Goal: Task Accomplishment & Management: Complete application form

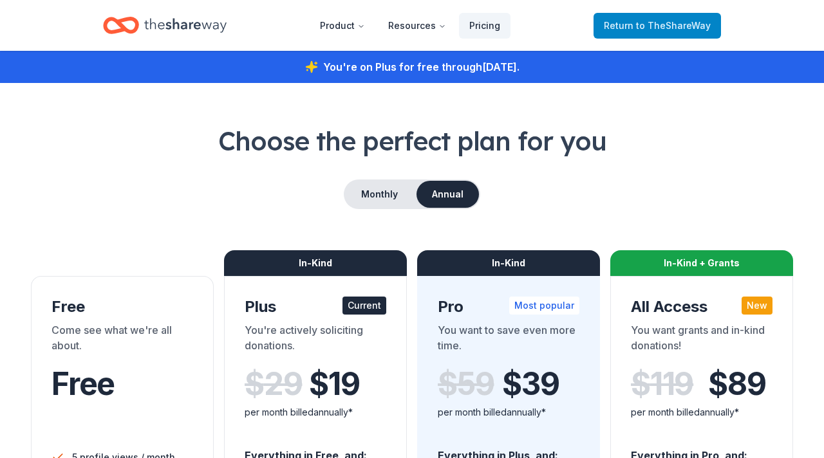
click at [673, 27] on span "to TheShareWay" at bounding box center [673, 25] width 75 height 11
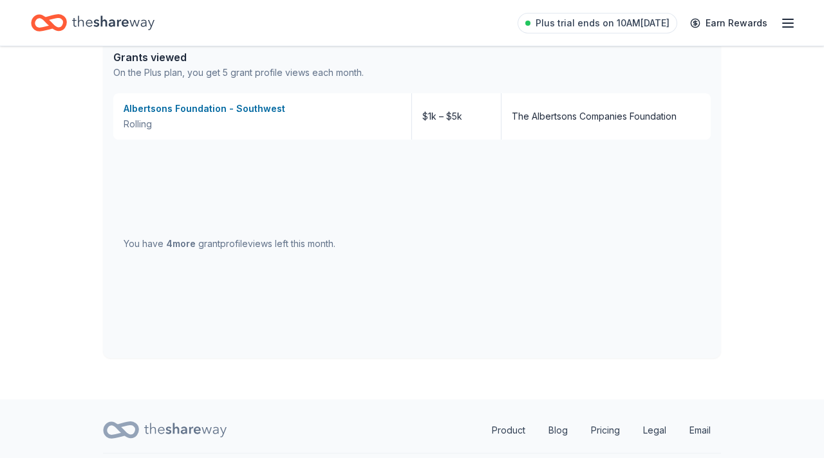
scroll to position [726, 0]
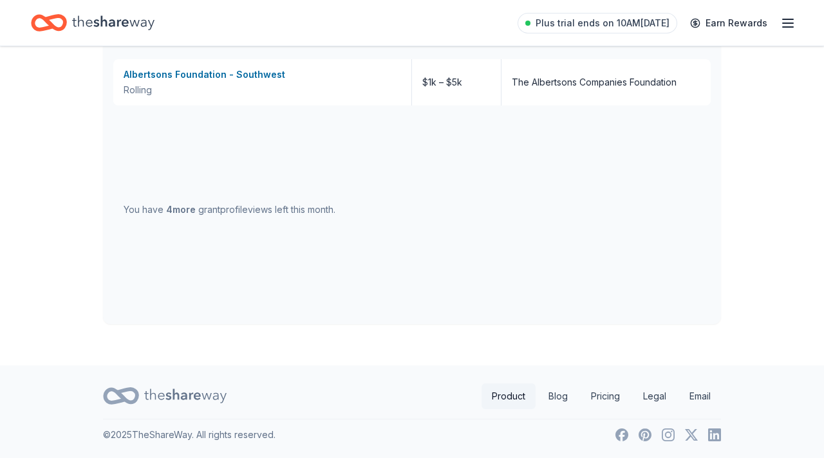
click at [505, 397] on link "Product" at bounding box center [509, 397] width 54 height 26
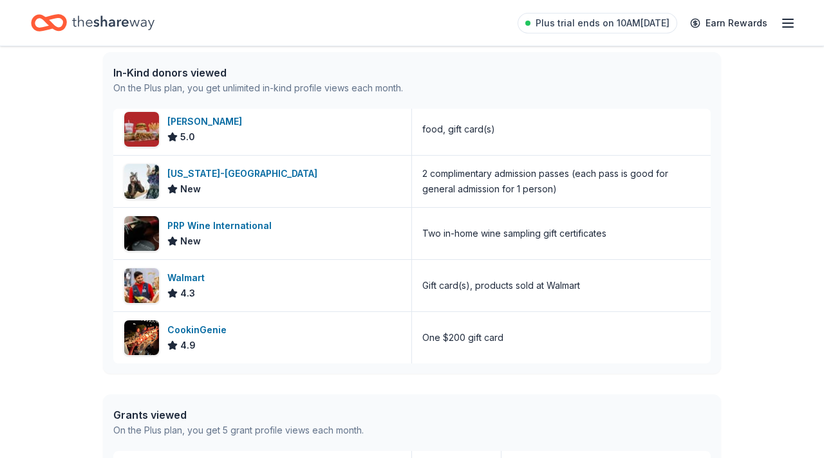
scroll to position [335, 0]
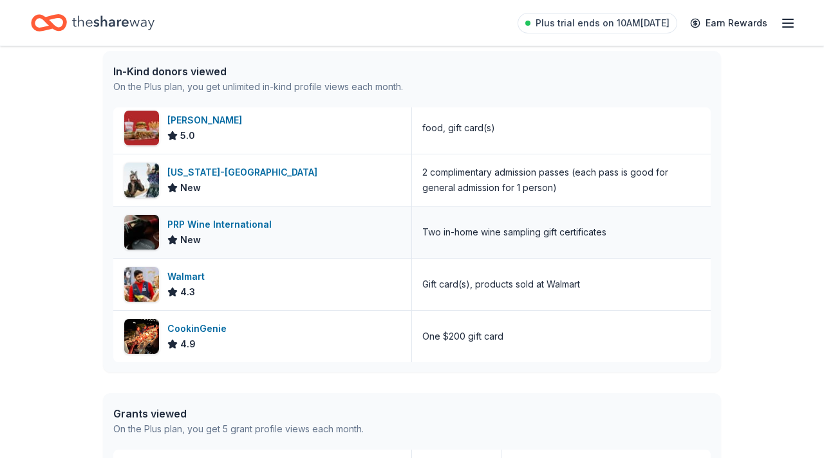
click at [191, 225] on div "PRP Wine International" at bounding box center [221, 224] width 109 height 15
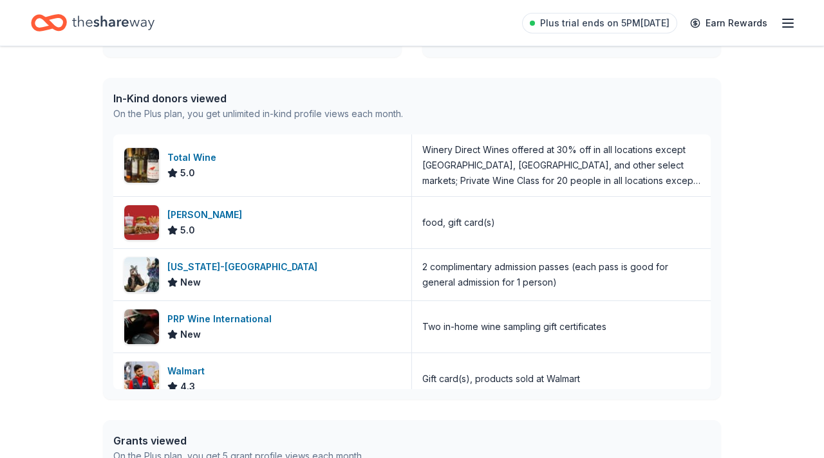
click at [203, 117] on div "On the Plus plan, you get unlimited in-kind profile views each month." at bounding box center [258, 113] width 290 height 15
click at [194, 103] on div "In-Kind donors viewed" at bounding box center [258, 98] width 290 height 15
click at [789, 23] on line "button" at bounding box center [788, 23] width 10 height 0
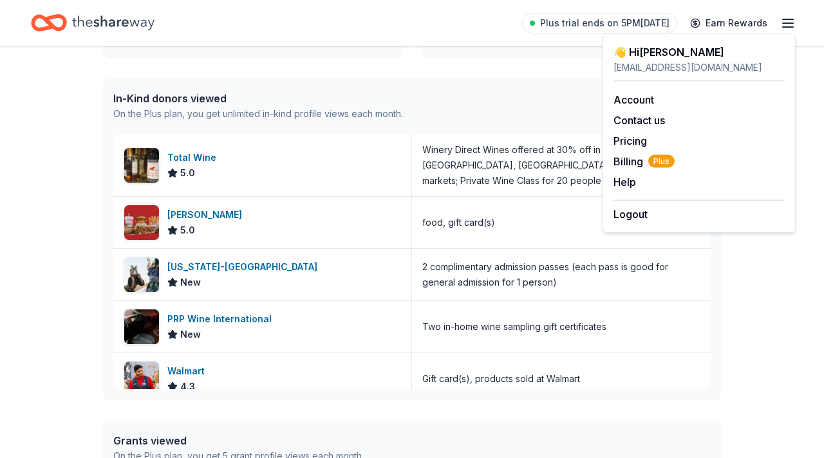
click at [534, 97] on div "In-Kind donors viewed On the Plus plan, you get unlimited in-kind profile views…" at bounding box center [412, 106] width 618 height 57
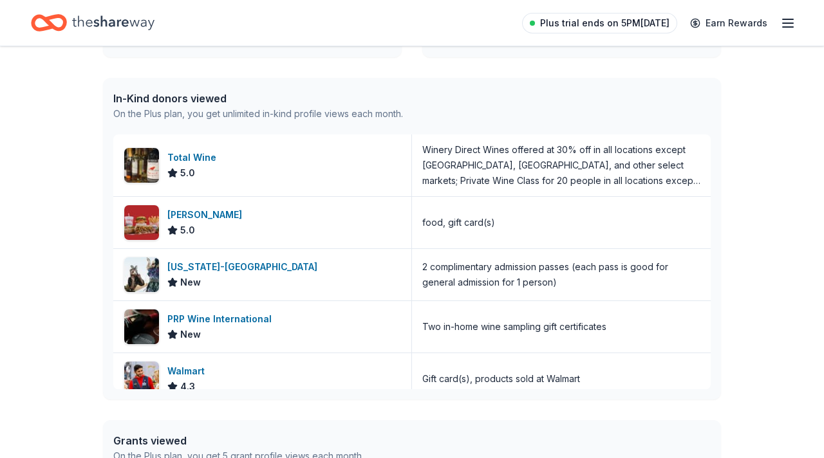
click at [599, 23] on span "Plus trial ends on 5PM, 9/23" at bounding box center [604, 22] width 129 height 15
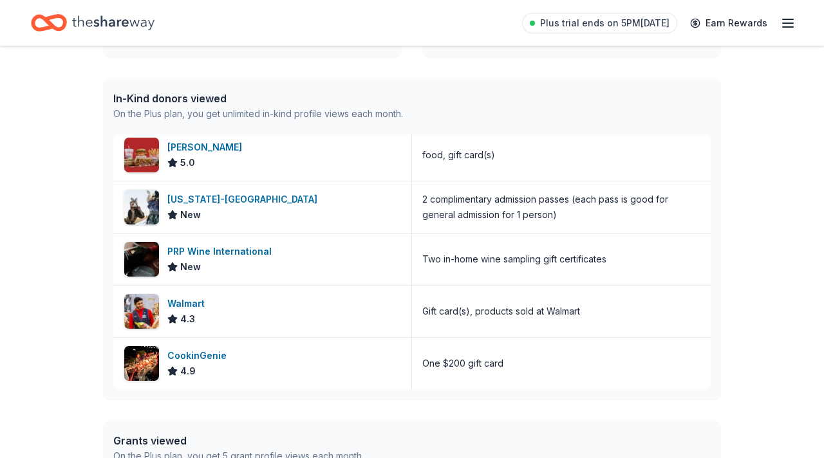
scroll to position [67, 0]
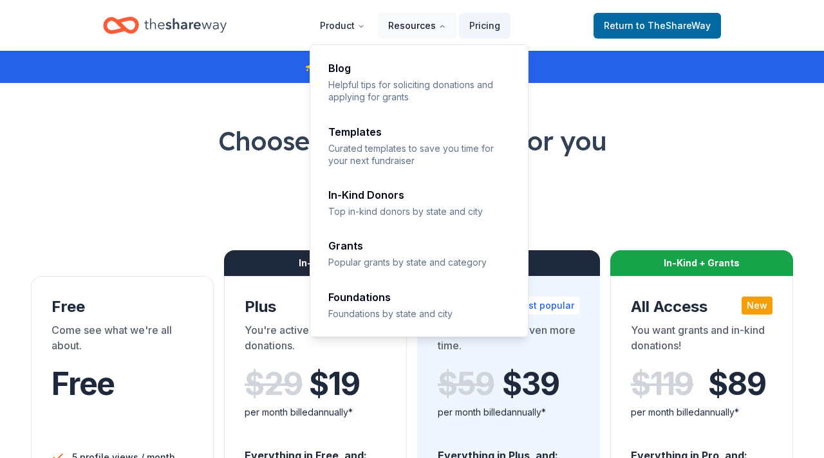
click at [445, 25] on icon "Main" at bounding box center [442, 27] width 8 height 8
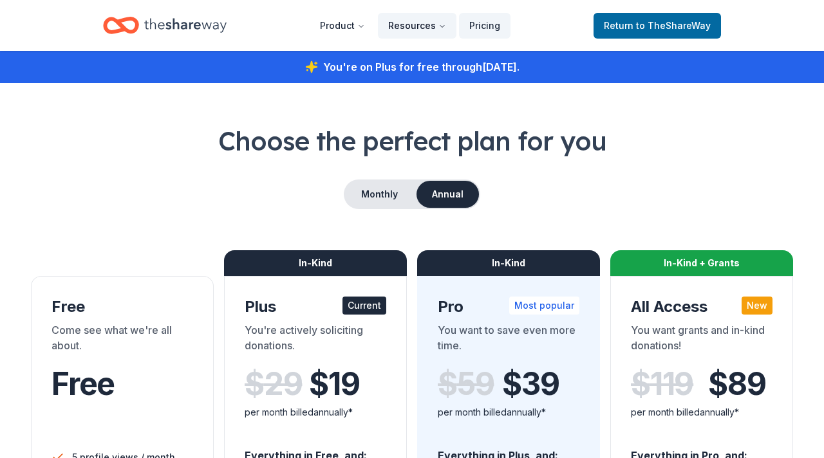
click at [444, 25] on icon "Main" at bounding box center [442, 26] width 4 height 2
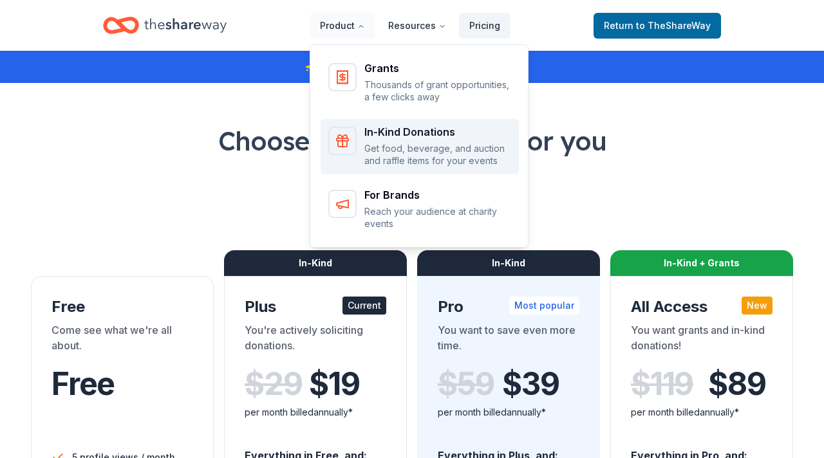
click at [389, 140] on div "In-Kind Donations Get food, beverage, and auction and raffle items for your eve…" at bounding box center [437, 147] width 147 height 41
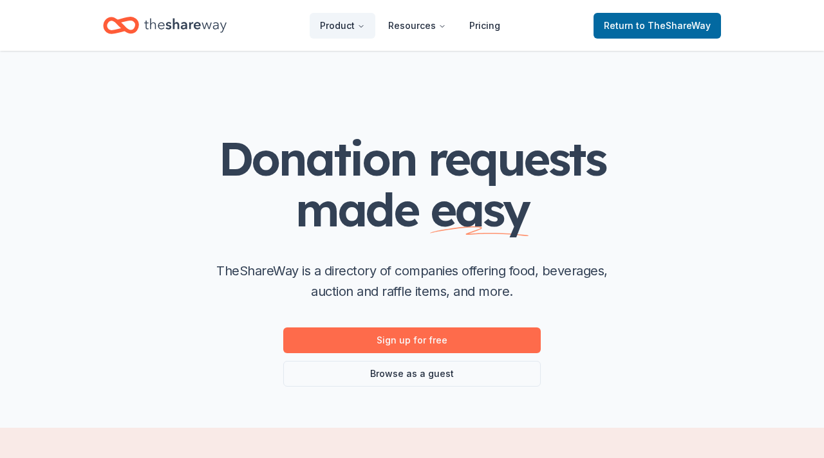
click at [413, 341] on link "Sign up for free" at bounding box center [412, 341] width 258 height 26
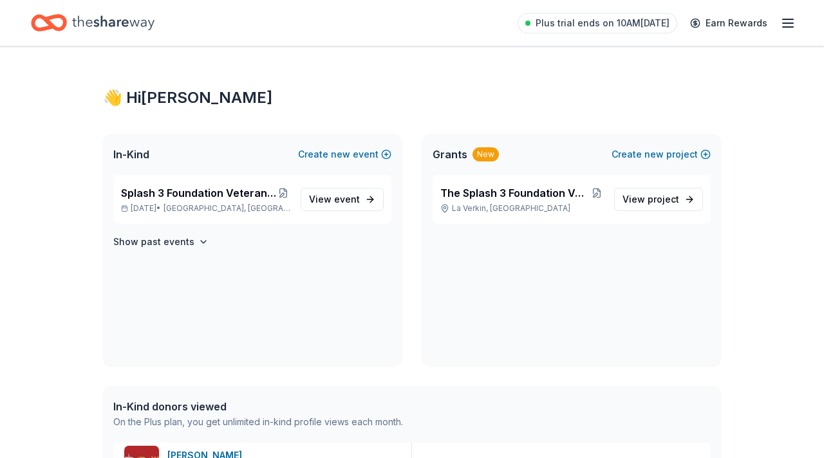
click at [790, 24] on icon "button" at bounding box center [787, 22] width 15 height 15
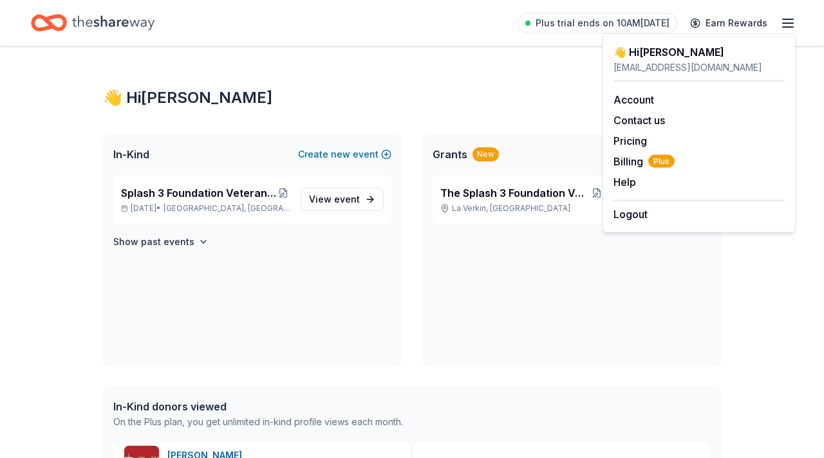
click at [481, 96] on div "👋 Hi Cesar" at bounding box center [412, 98] width 618 height 21
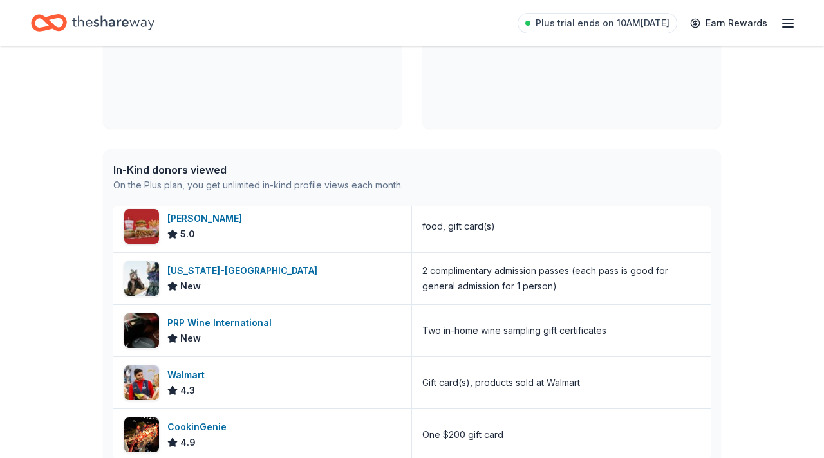
scroll to position [238, 0]
click at [216, 323] on div "PRP Wine International" at bounding box center [221, 322] width 109 height 15
click at [181, 377] on div "Walmart" at bounding box center [188, 374] width 42 height 15
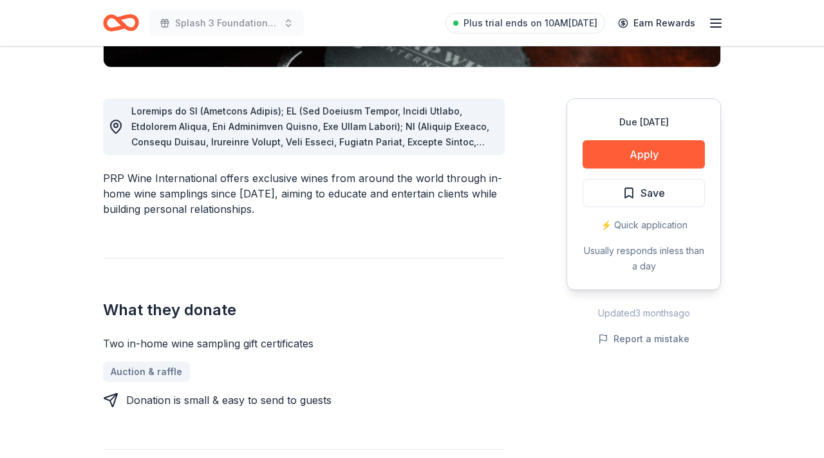
scroll to position [329, 0]
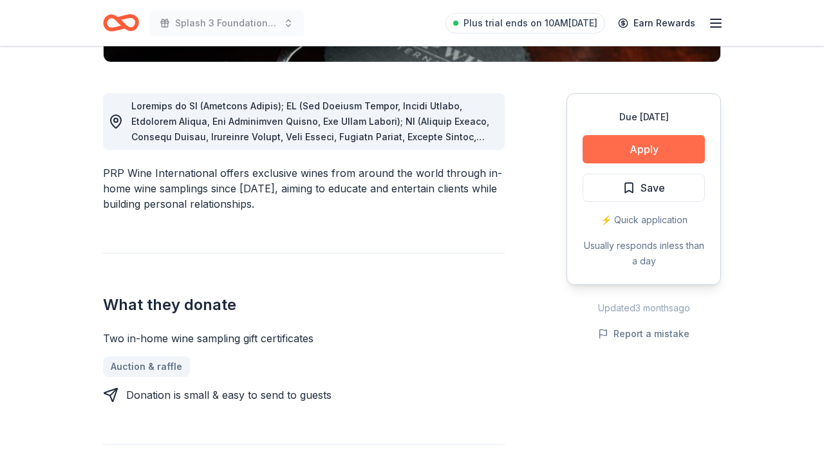
click at [645, 150] on button "Apply" at bounding box center [644, 149] width 122 height 28
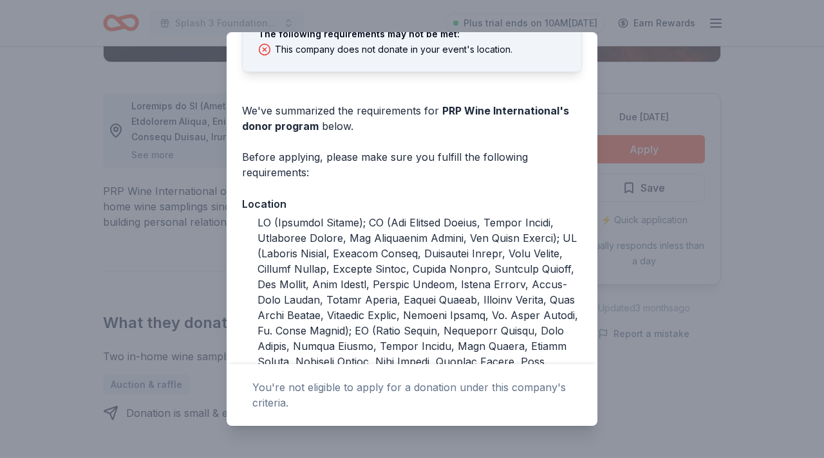
scroll to position [0, 0]
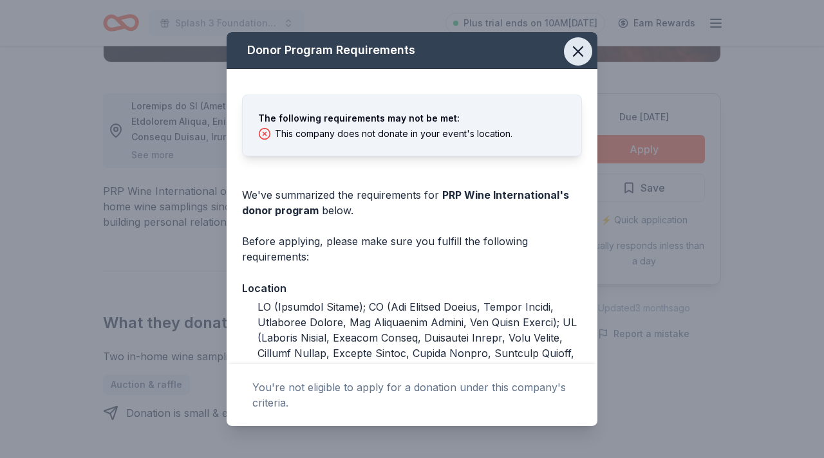
click at [577, 53] on icon "button" at bounding box center [578, 51] width 18 height 18
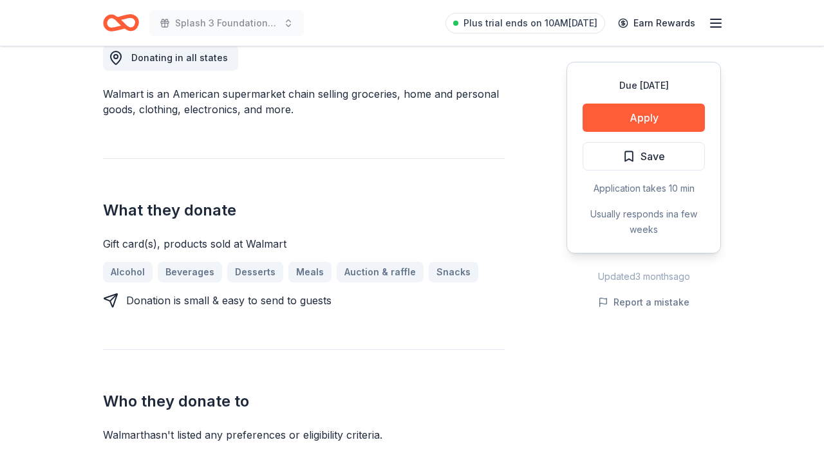
scroll to position [379, 0]
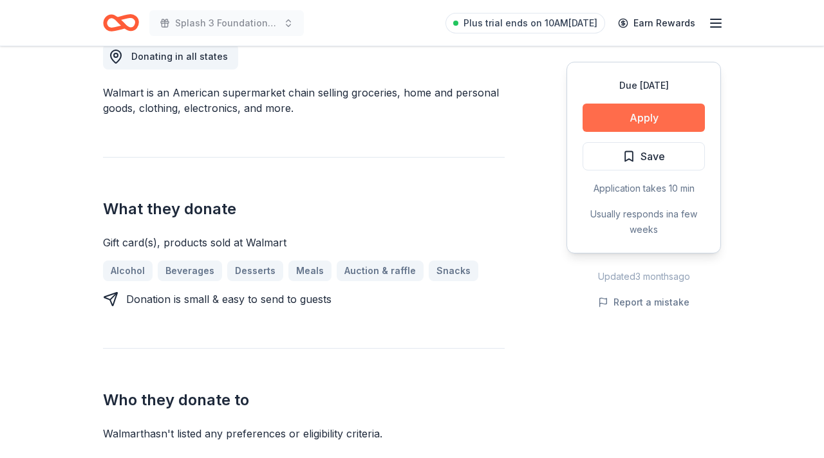
click at [641, 116] on button "Apply" at bounding box center [644, 118] width 122 height 28
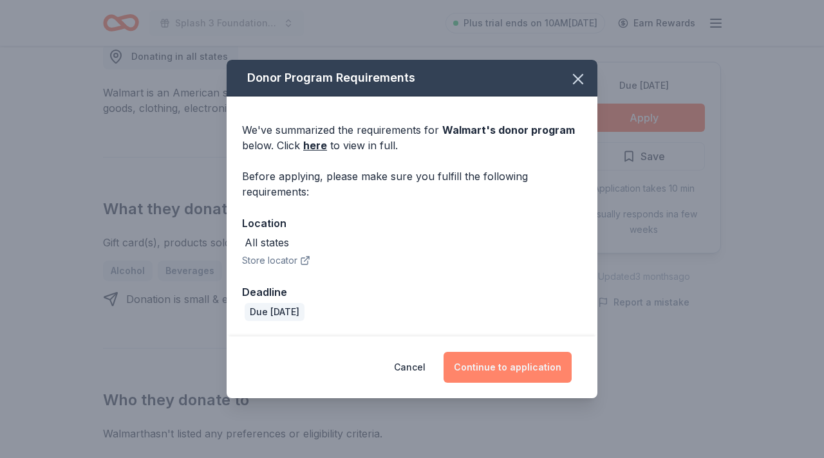
click at [499, 368] on button "Continue to application" at bounding box center [508, 367] width 128 height 31
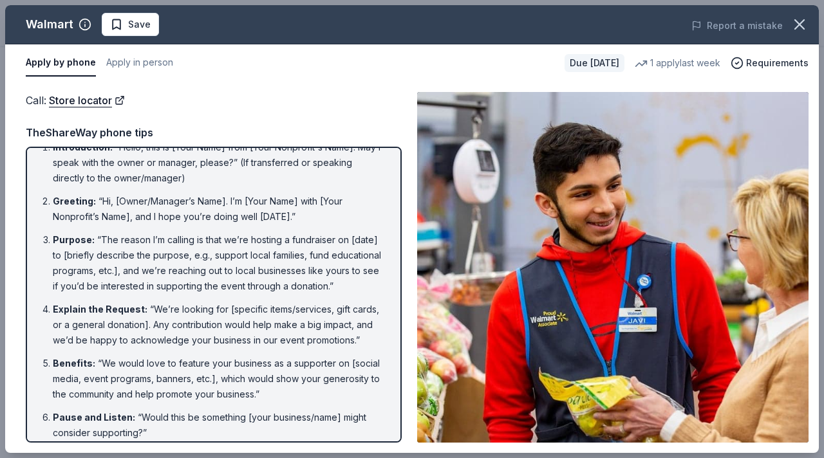
scroll to position [24, 0]
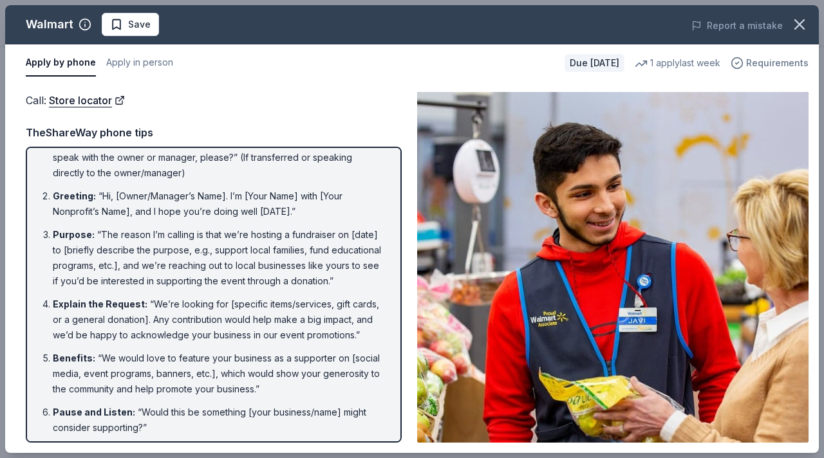
click at [782, 65] on span "Requirements" at bounding box center [777, 62] width 62 height 15
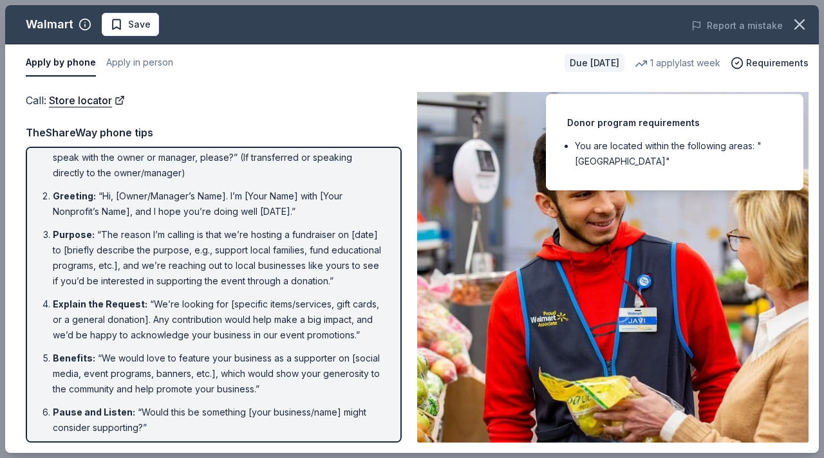
click at [363, 100] on div "Call : Store locator" at bounding box center [214, 100] width 376 height 17
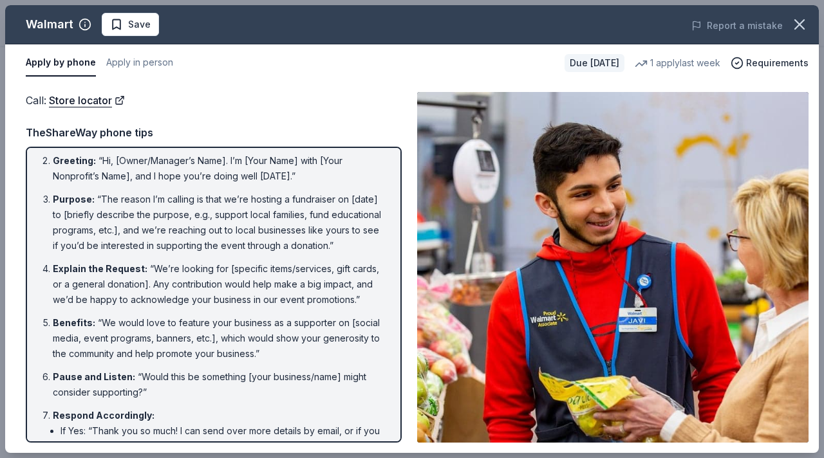
scroll to position [0, 0]
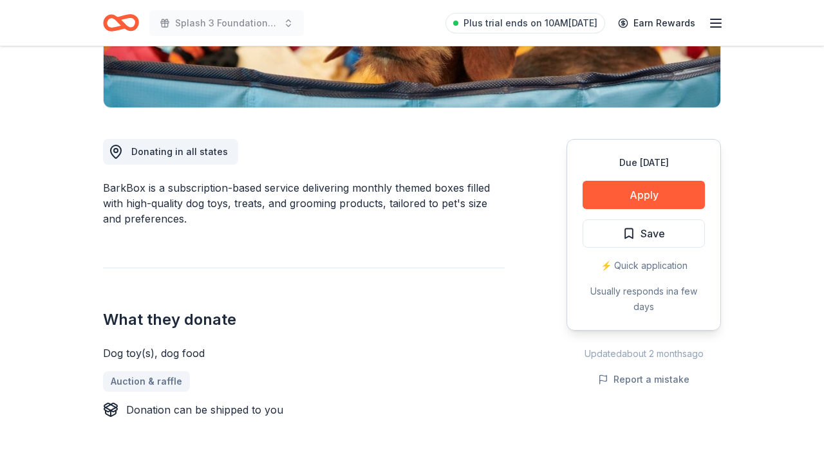
scroll to position [285, 0]
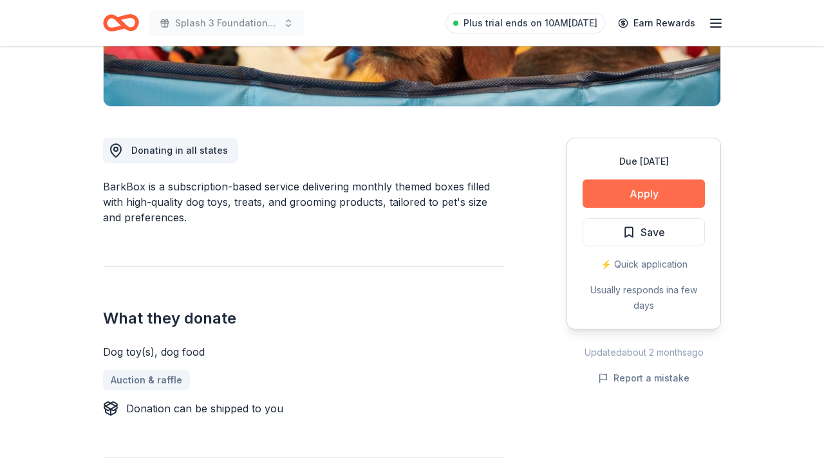
click at [639, 192] on button "Apply" at bounding box center [644, 194] width 122 height 28
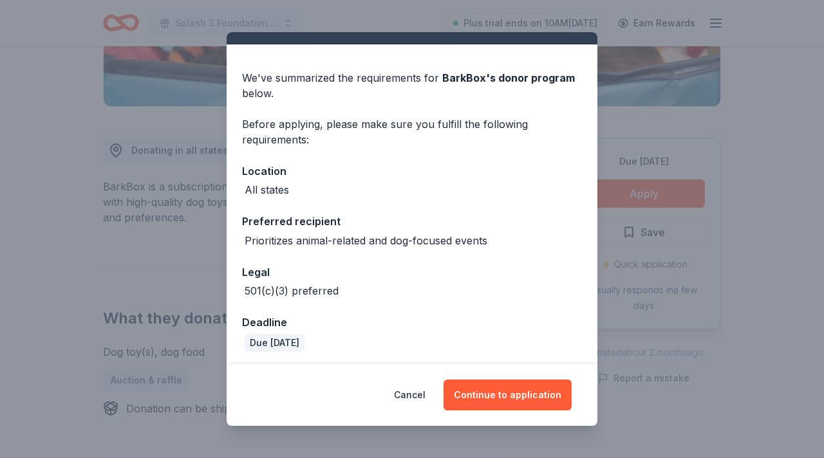
scroll to position [27, 0]
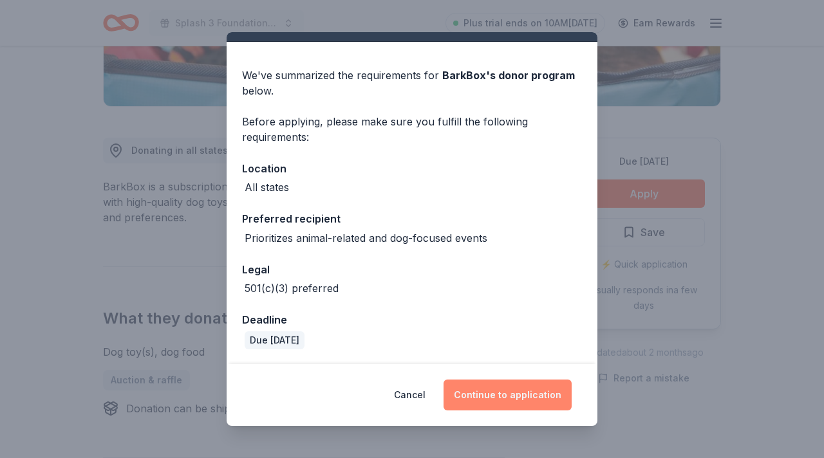
click at [500, 393] on button "Continue to application" at bounding box center [508, 395] width 128 height 31
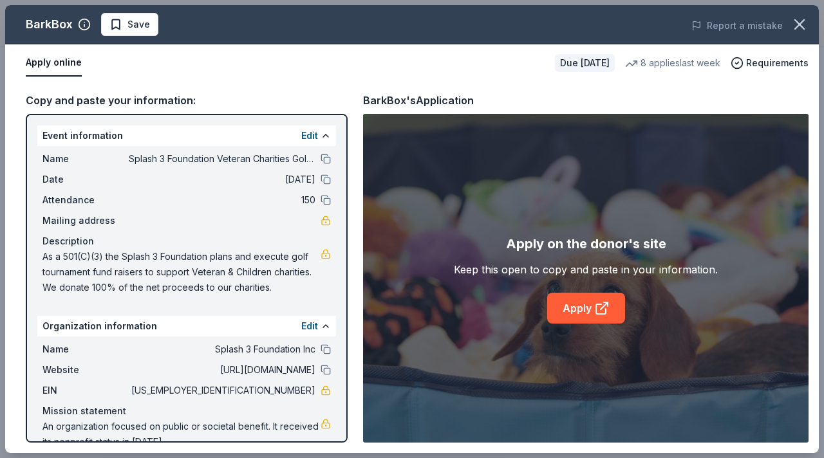
scroll to position [24, 0]
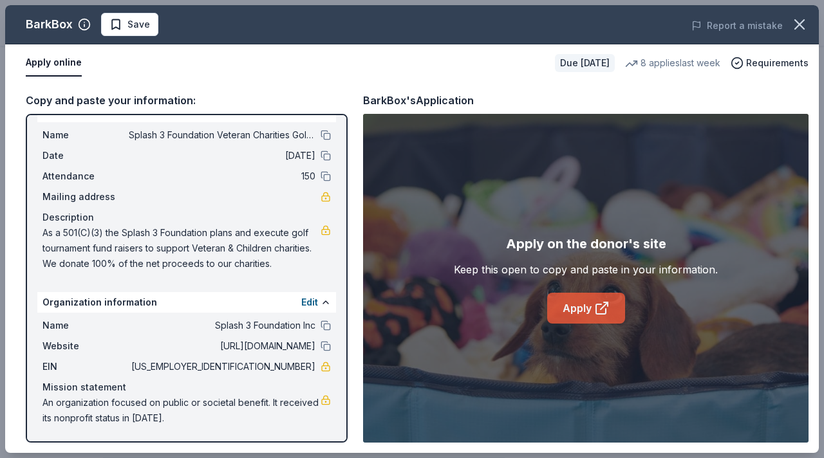
click at [576, 307] on link "Apply" at bounding box center [586, 308] width 78 height 31
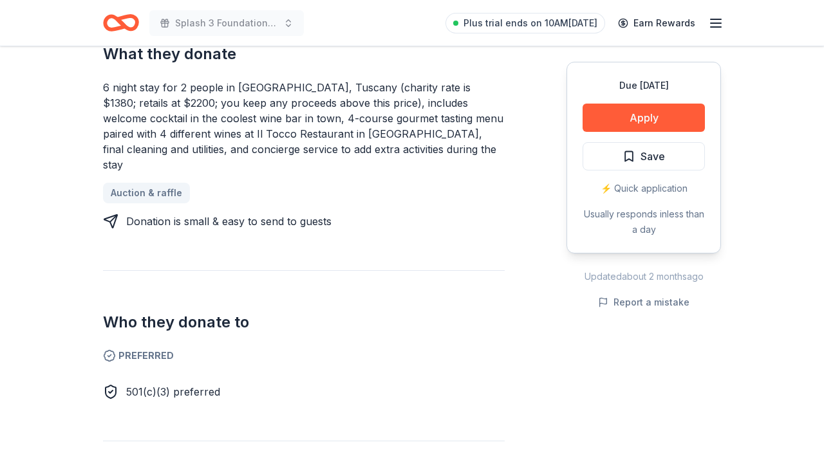
scroll to position [567, 0]
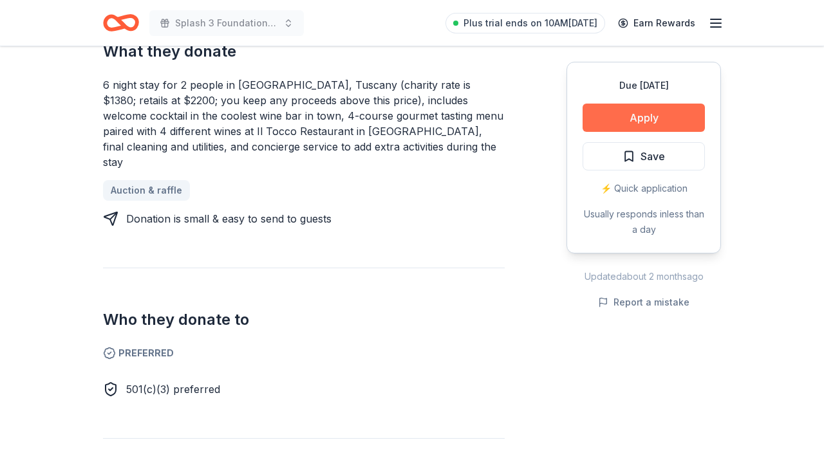
click at [641, 118] on button "Apply" at bounding box center [644, 118] width 122 height 28
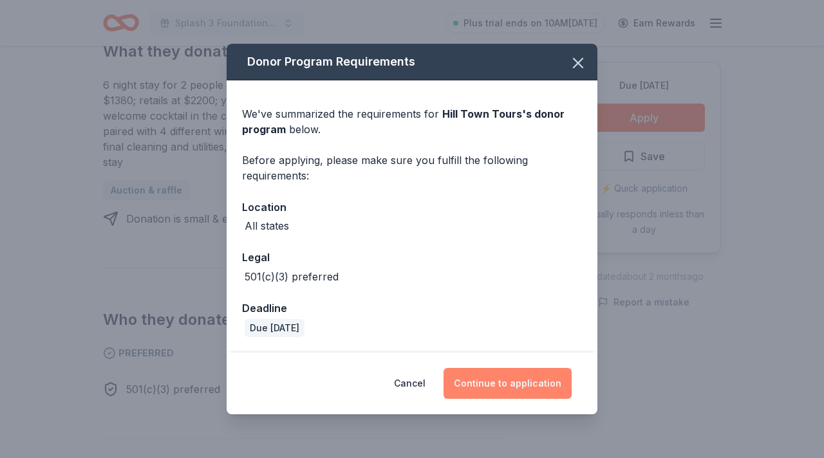
click at [517, 384] on button "Continue to application" at bounding box center [508, 383] width 128 height 31
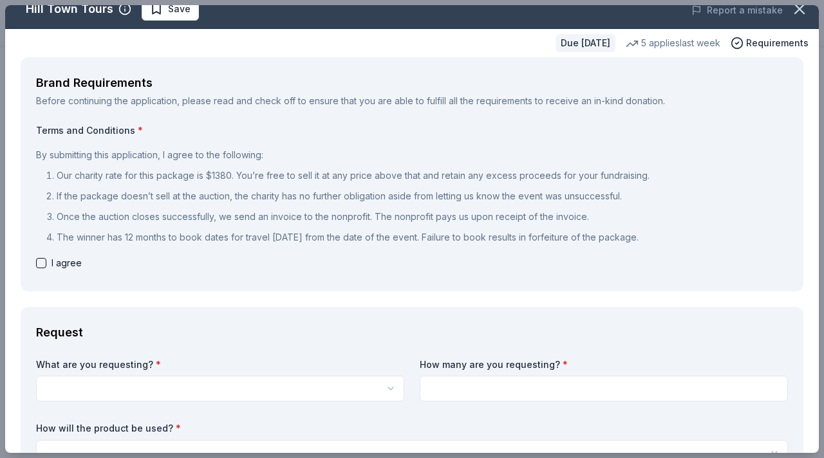
scroll to position [0, 0]
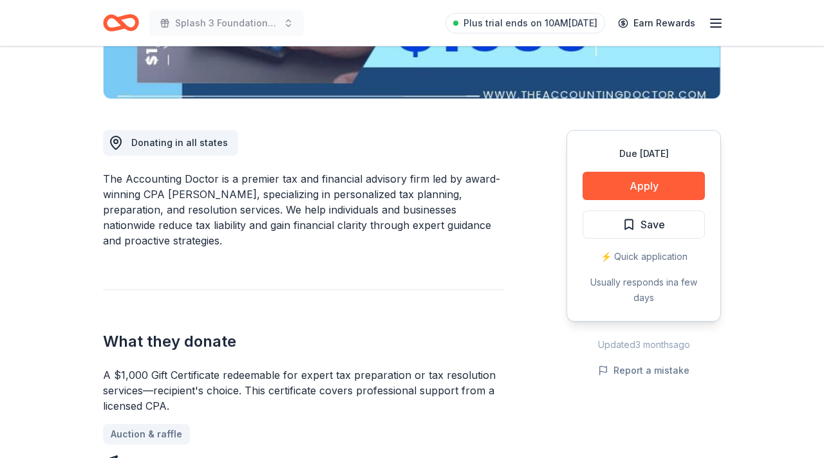
scroll to position [294, 0]
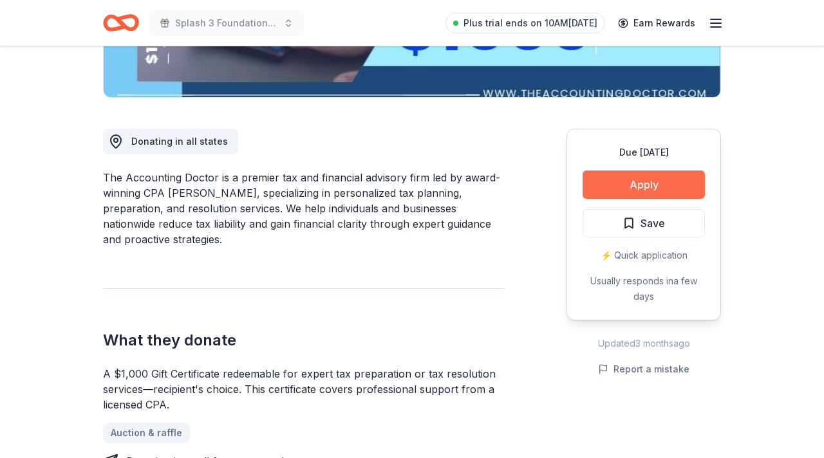
click at [642, 183] on button "Apply" at bounding box center [644, 185] width 122 height 28
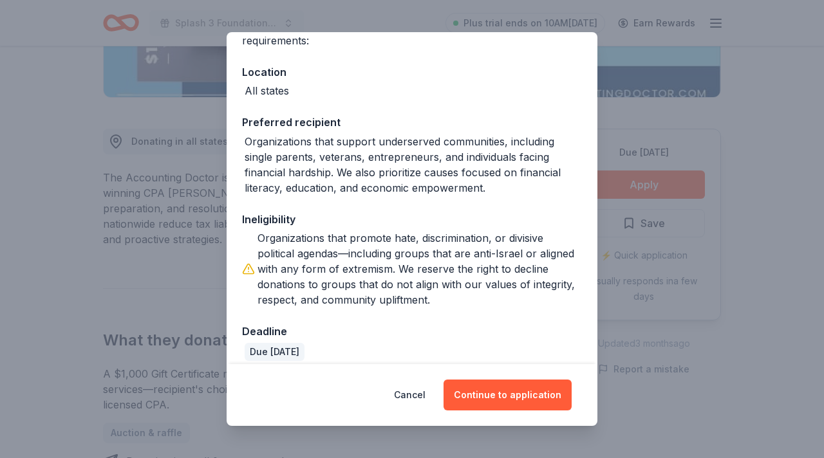
scroll to position [135, 0]
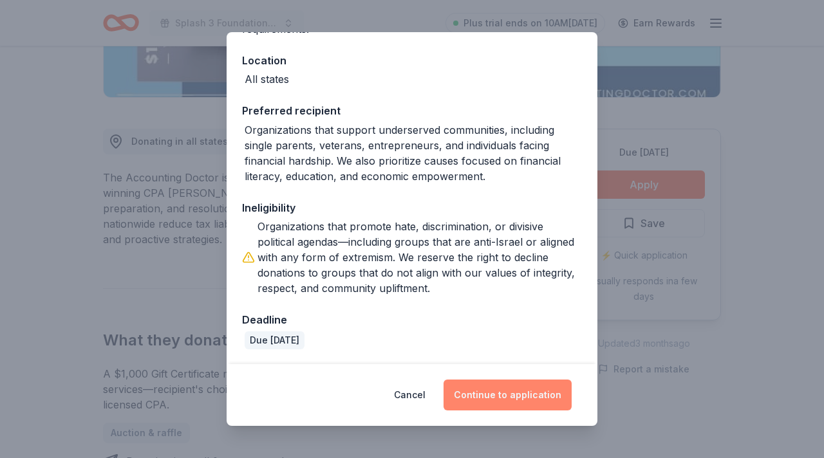
click at [498, 395] on button "Continue to application" at bounding box center [508, 395] width 128 height 31
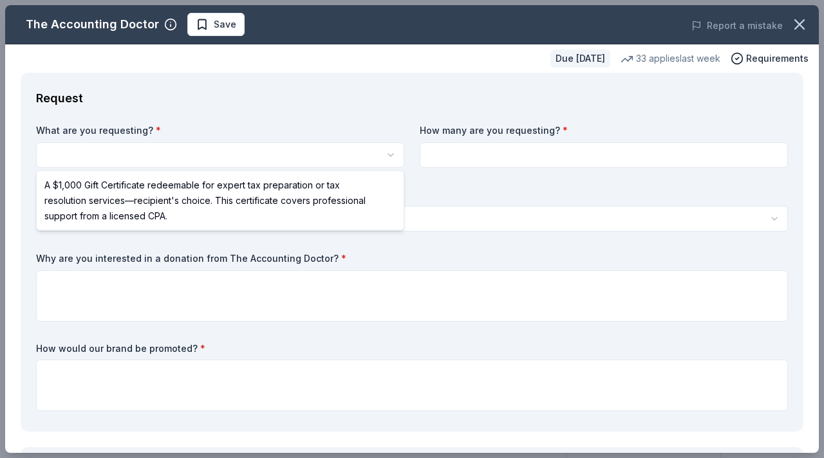
scroll to position [0, 0]
click at [207, 154] on html "Splash 3 Foundation Veteran Charities Golf Tournament Save Apply Due [DATE] Sha…" at bounding box center [412, 229] width 824 height 458
select select "A $1,000 Gift Certificate redeemable for expert tax preparation or tax resoluti…"
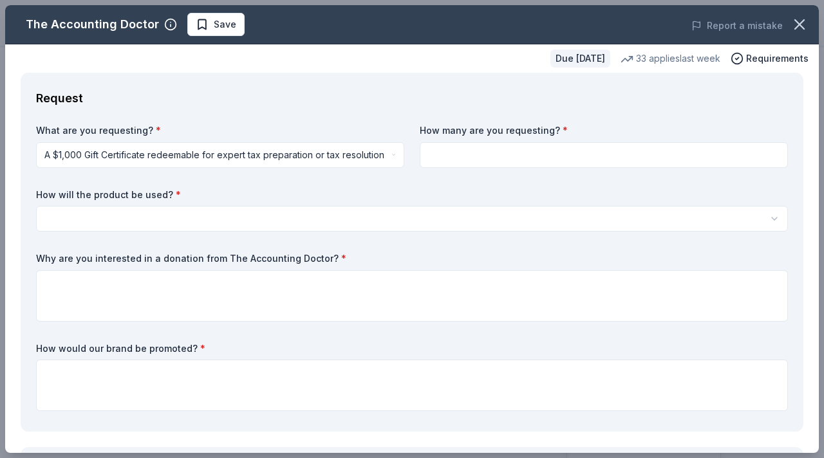
click at [516, 154] on input at bounding box center [604, 155] width 368 height 26
type input "1"
click at [174, 219] on html "Splash 3 Foundation Veteran Charities Golf Tournament Save Apply Due [DATE] Sha…" at bounding box center [412, 229] width 824 height 458
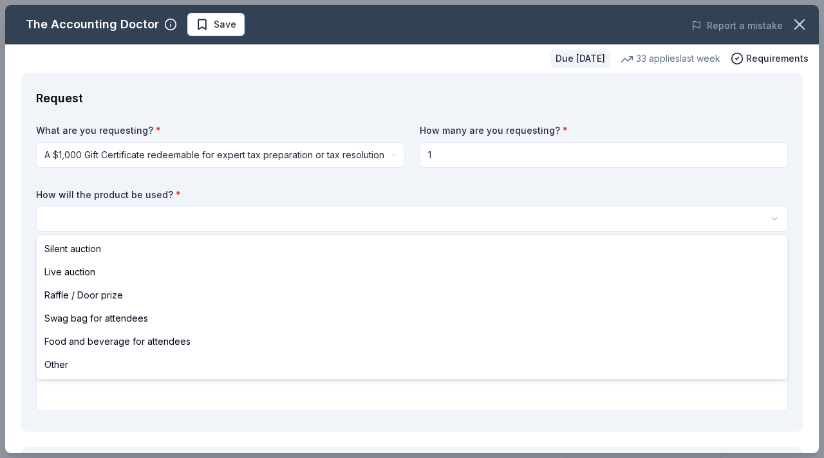
select select "liveAuction"
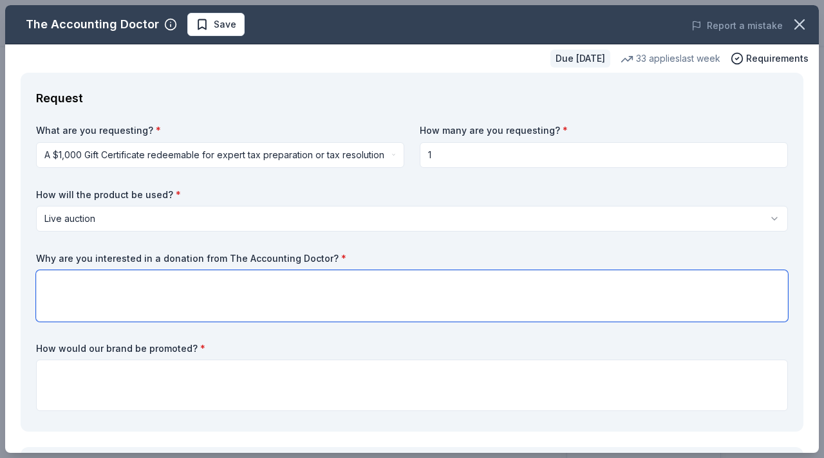
click at [100, 279] on textarea at bounding box center [412, 296] width 752 height 52
type textarea "T"
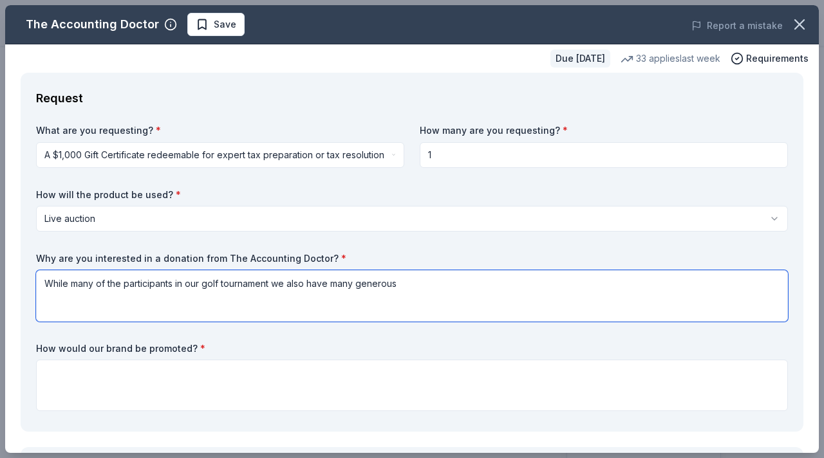
click at [275, 283] on textarea "While many of the participants in our golf tournament we also have many generous" at bounding box center [412, 296] width 752 height 52
drag, startPoint x: 273, startPoint y: 287, endPoint x: 39, endPoint y: 286, distance: 233.7
click at [39, 286] on textarea "While many of the participants in our golf tournament we also have many generous" at bounding box center [412, 296] width 752 height 52
type textarea "we also have many generous"
drag, startPoint x: 173, startPoint y: 284, endPoint x: 41, endPoint y: 281, distance: 132.0
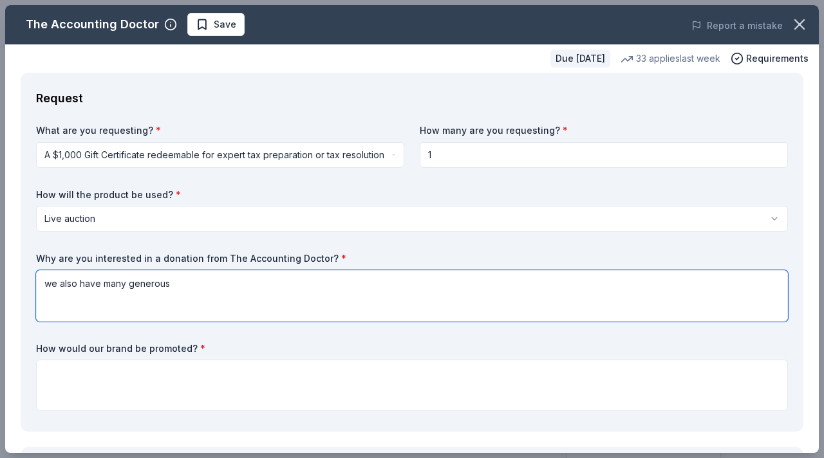
click at [41, 281] on textarea "we also have many generous" at bounding box center [412, 296] width 752 height 52
type textarea "O"
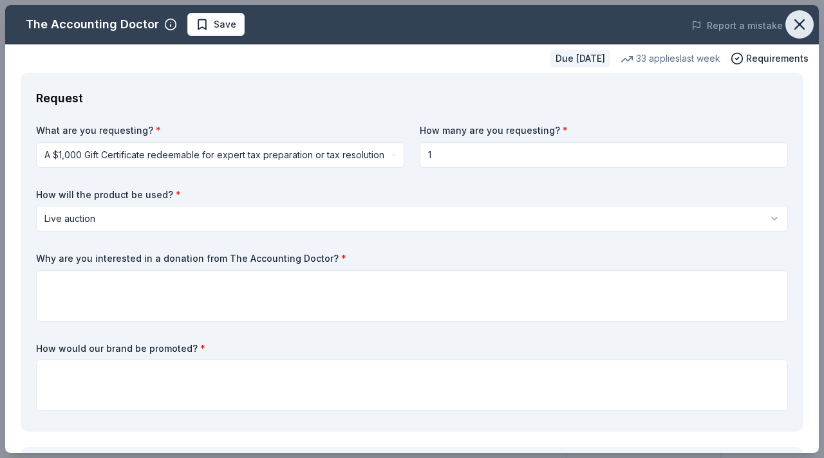
click at [796, 22] on icon "button" at bounding box center [799, 24] width 9 height 9
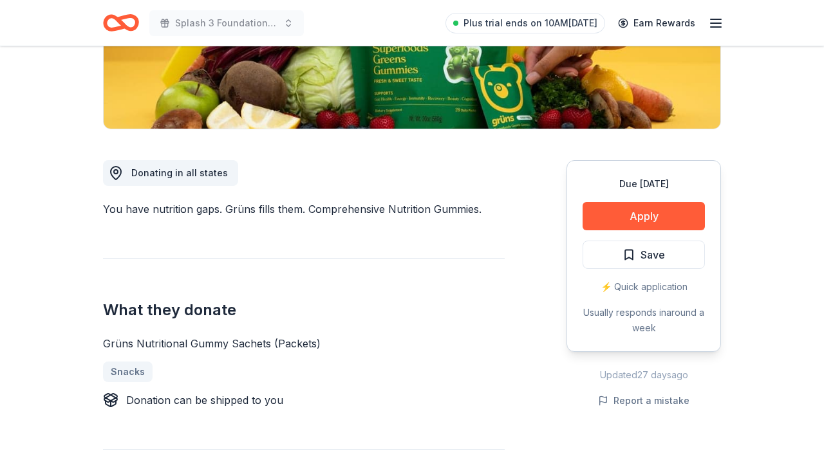
scroll to position [264, 0]
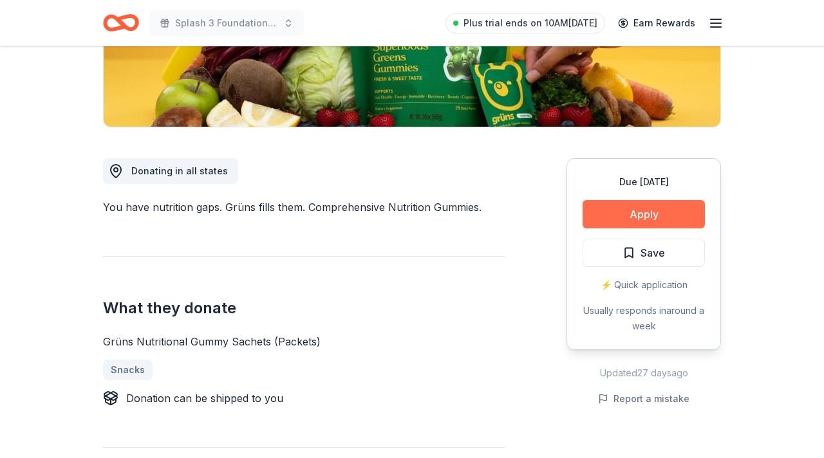
click at [643, 216] on button "Apply" at bounding box center [644, 214] width 122 height 28
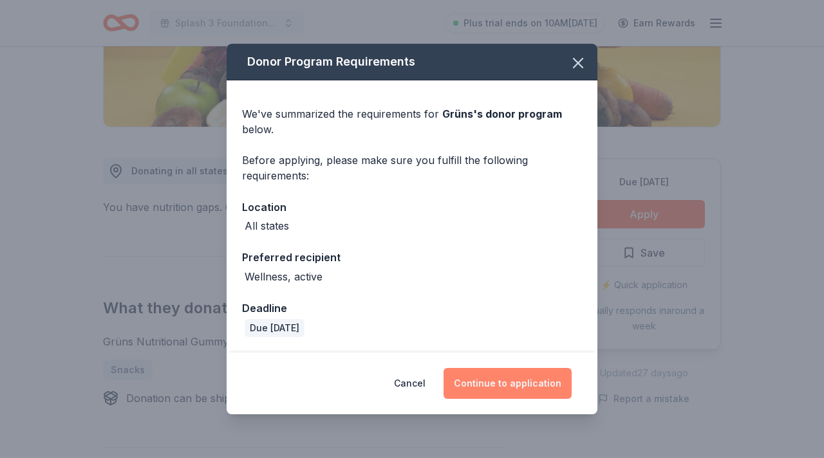
click at [504, 383] on button "Continue to application" at bounding box center [508, 383] width 128 height 31
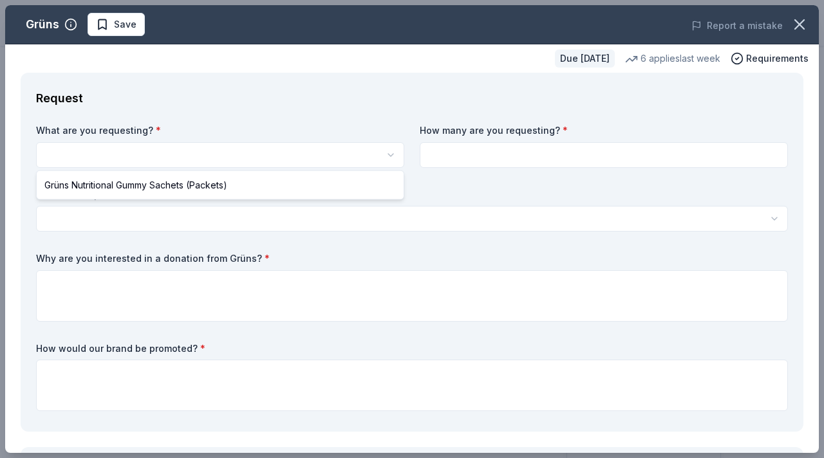
select select "Grüns Nutritional Gummy Sachets (Packets)"
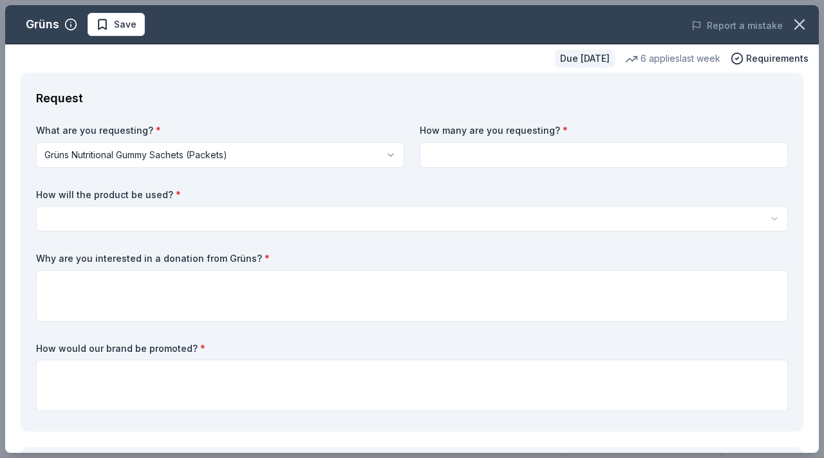
click at [464, 155] on input at bounding box center [604, 155] width 368 height 26
type input "150"
click at [125, 216] on html "Splash 3 Foundation Veteran Charities Golf Tournament Save Apply Due in 77 days…" at bounding box center [412, 229] width 824 height 458
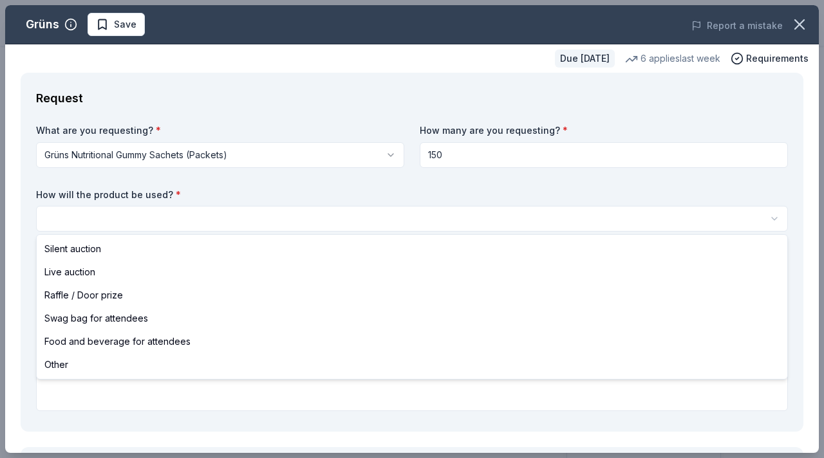
select select "swagBag"
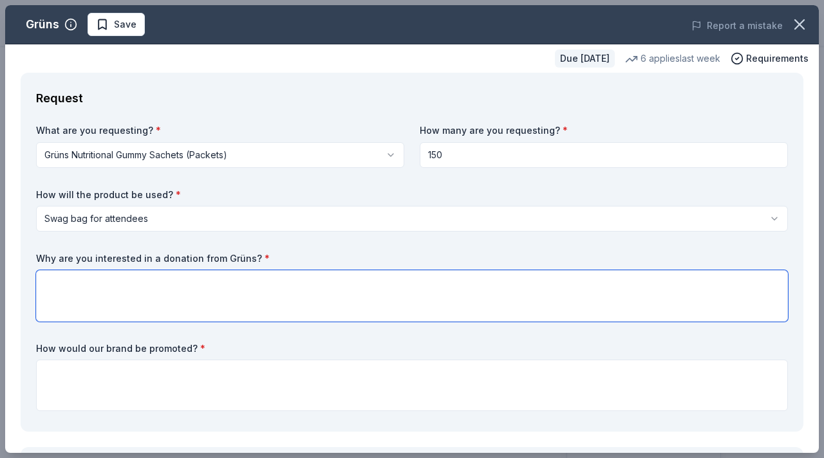
click at [99, 278] on textarea at bounding box center [412, 296] width 752 height 52
click at [240, 285] on textarea "100% of our participants are focused on nurtition" at bounding box center [412, 296] width 752 height 52
click at [234, 285] on textarea "100% of our participants are focused on nurtition" at bounding box center [412, 296] width 752 height 52
click at [219, 285] on textarea "100% of our participants are focused on nutrition" at bounding box center [412, 296] width 752 height 52
click at [292, 285] on textarea "100% of our participants are focused on healthy nutrition" at bounding box center [412, 296] width 752 height 52
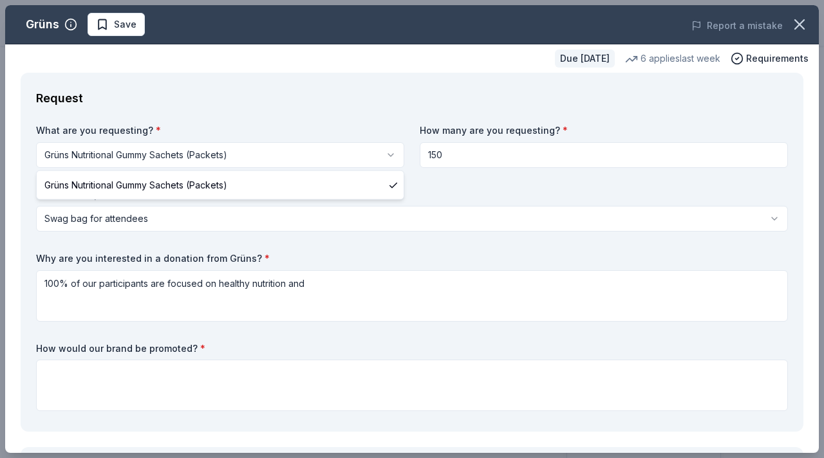
click at [55, 156] on html "Splash 3 Foundation Veteran Charities Golf Tournament Save Apply Due in 77 days…" at bounding box center [412, 229] width 824 height 458
click at [57, 155] on html "Splash 3 Foundation Veteran Charities Golf Tournament Save Apply Due in 77 days…" at bounding box center [412, 229] width 824 height 458
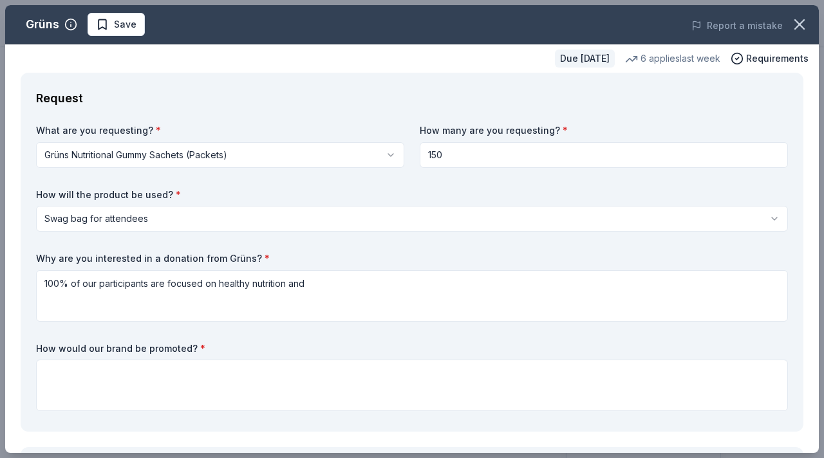
click at [63, 160] on html "Splash 3 Foundation Veteran Charities Golf Tournament Save Apply Due in 77 days…" at bounding box center [412, 229] width 824 height 458
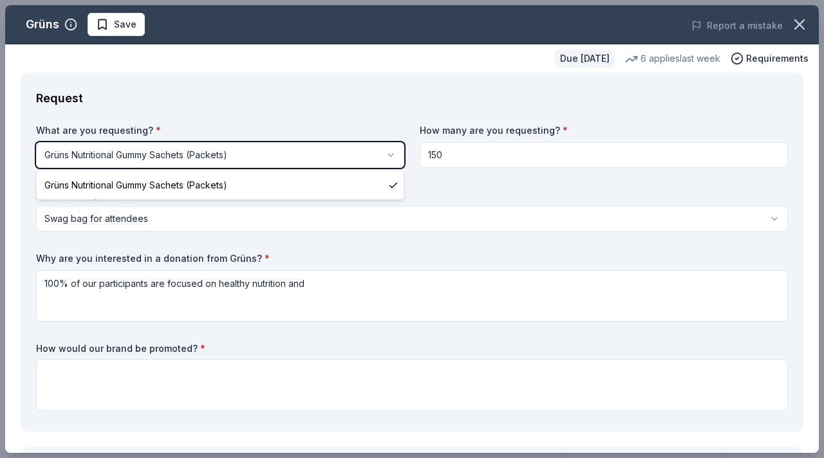
click at [313, 283] on html "Splash 3 Foundation Veteran Charities Golf Tournament Save Apply Due in 77 days…" at bounding box center [412, 229] width 824 height 458
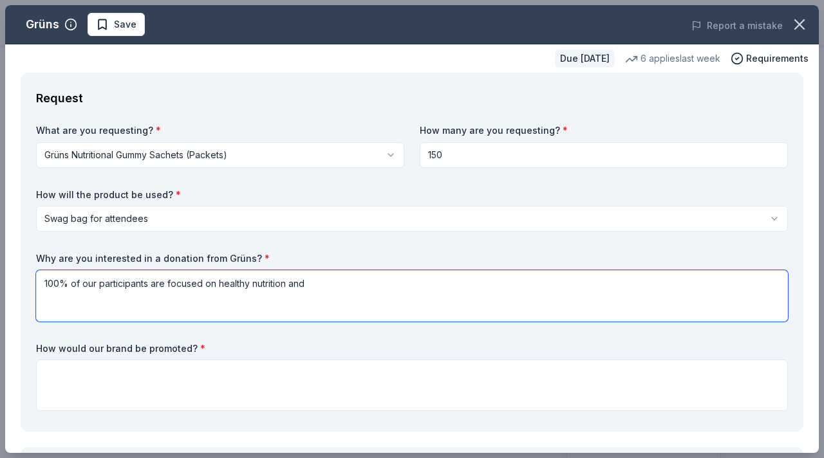
click at [310, 285] on textarea "100% of our participants are focused on healthy nutrition and" at bounding box center [412, 296] width 752 height 52
click at [296, 283] on textarea "100% of our participants are focused on healthy nutrition. Giving each golfer a…" at bounding box center [412, 296] width 752 height 52
type textarea "100% of our participants are focused on healthy nutrition, by providing each go…"
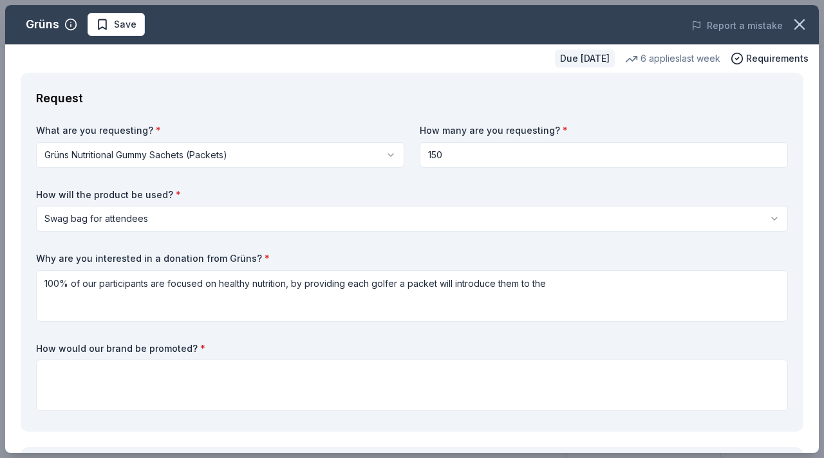
click at [437, 155] on input "150" at bounding box center [604, 155] width 368 height 26
type input "160"
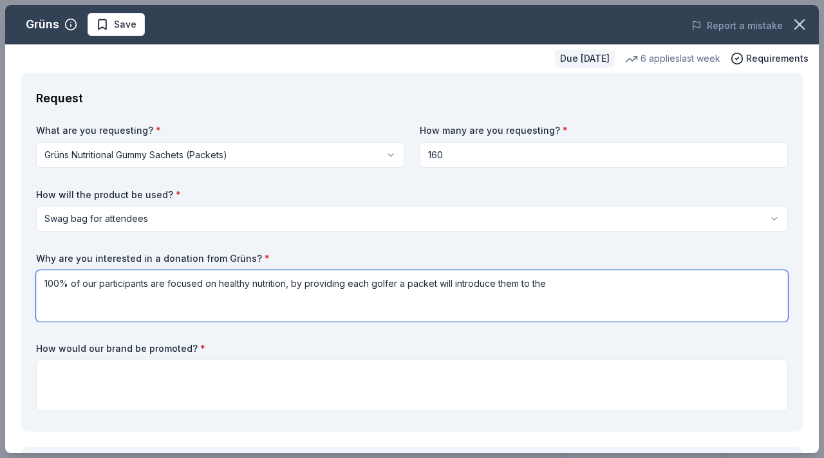
click at [398, 283] on textarea "100% of our participants are focused on healthy nutrition, by providing each go…" at bounding box center [412, 296] width 752 height 52
click at [500, 286] on textarea "100% of our participants are focused on healthy nutrition, by providing each go…" at bounding box center [412, 296] width 752 height 52
click at [581, 285] on textarea "100% of our participants are focused on healthy nutrition, by providing each go…" at bounding box center [412, 296] width 752 height 52
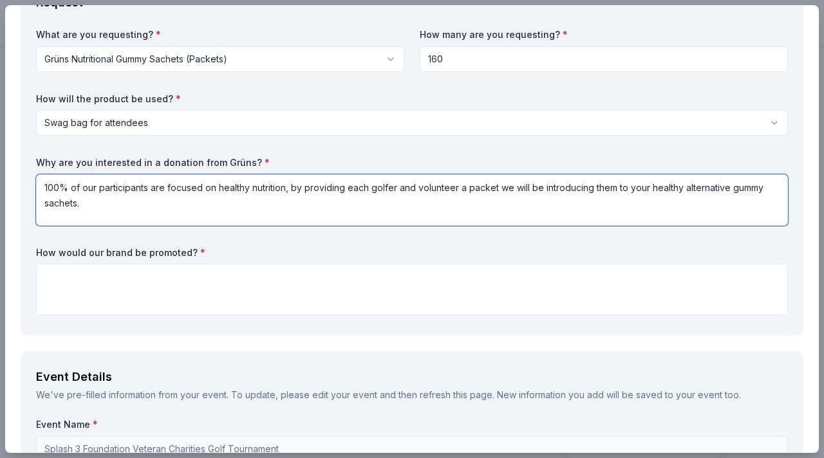
scroll to position [97, 0]
type textarea "100% of our participants are focused on healthy nutrition, by providing each go…"
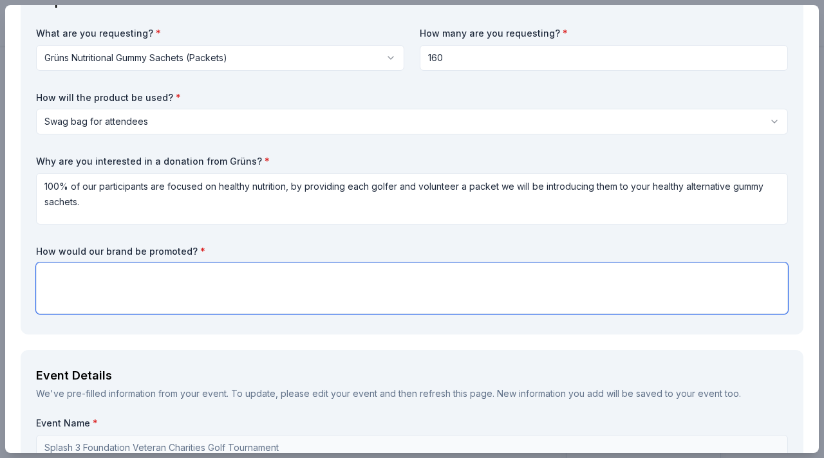
click at [100, 274] on textarea at bounding box center [412, 289] width 752 height 52
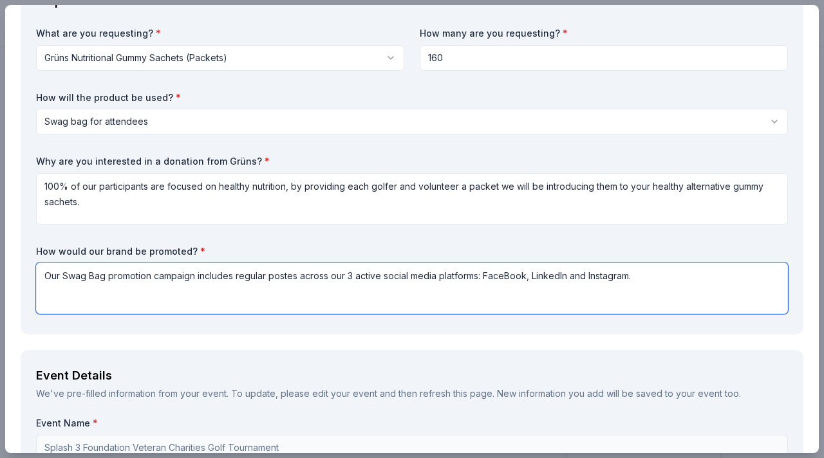
click at [45, 276] on textarea "Our Swag Bag promotion campaign includes regular postes across our 3 active soc…" at bounding box center [412, 289] width 752 height 52
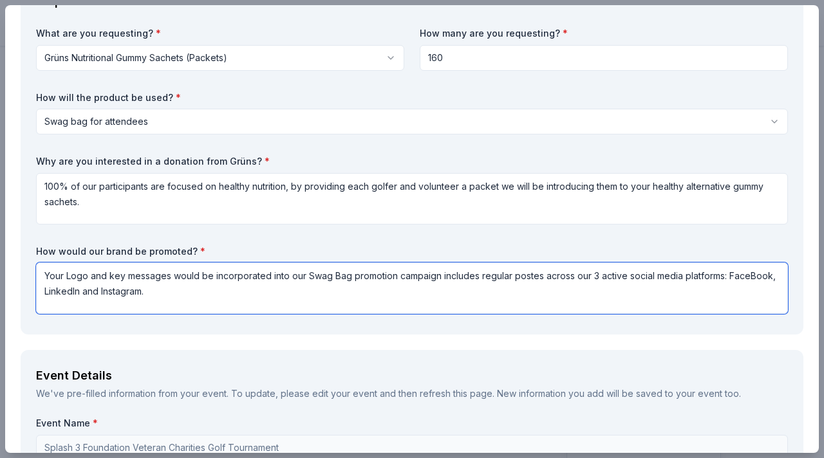
click at [351, 279] on textarea "Your Logo and key messages would be incorporated into our Swag Bag promotion ca…" at bounding box center [412, 289] width 752 height 52
click at [468, 276] on textarea "Your Logo and key messages would be incorporated into our Swag Bag digital prom…" at bounding box center [412, 289] width 752 height 52
click at [691, 277] on textarea "Your Logo and key messages would be incorporated into our Swag Bag digital prom…" at bounding box center [412, 289] width 752 height 52
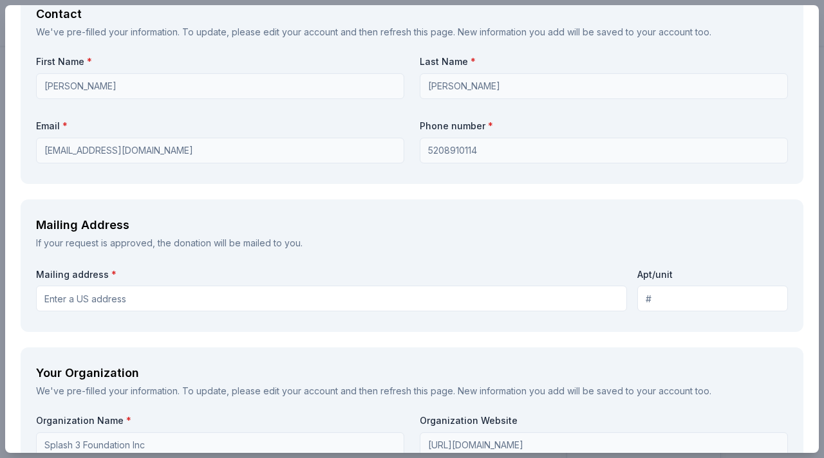
scroll to position [901, 0]
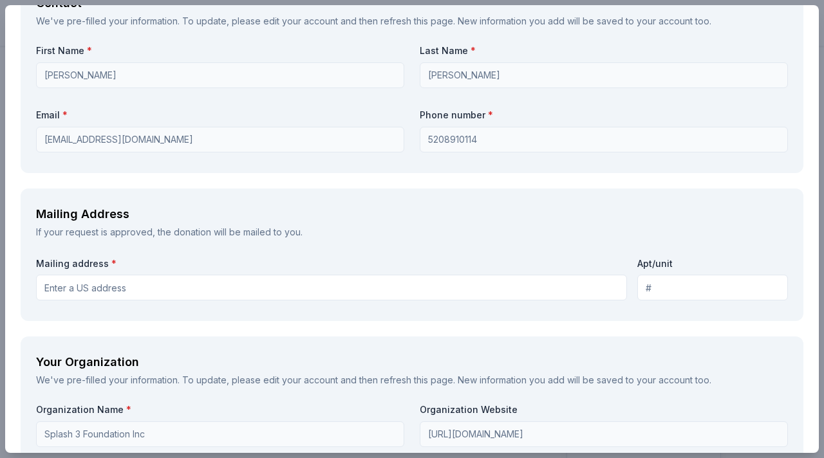
type textarea "Your Logo and key messages would be incorporated into our Swag Bag digital prom…"
click at [177, 291] on input "Mailing address *" at bounding box center [331, 288] width 591 height 26
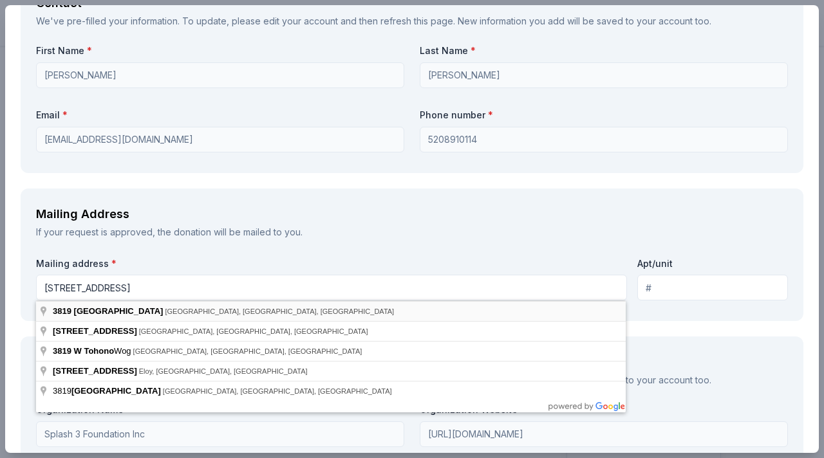
type input "3819 West Tohono View Place, Tucson, AZ, 85745"
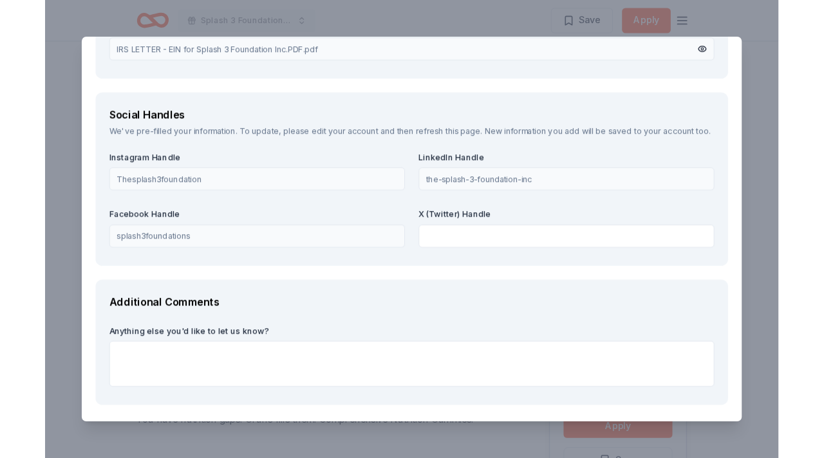
scroll to position [1569, 0]
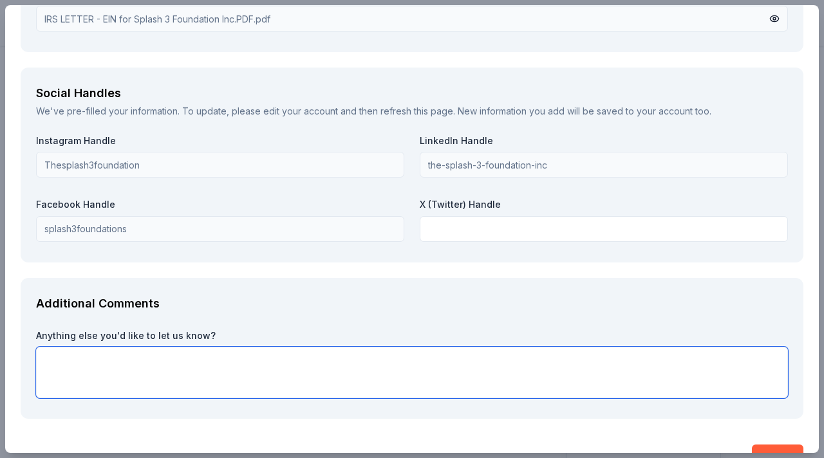
click at [155, 365] on textarea at bounding box center [412, 373] width 752 height 52
paste textarea "“By supporting the Splash 3 Foundation, you are not just writing a check—you ar…"
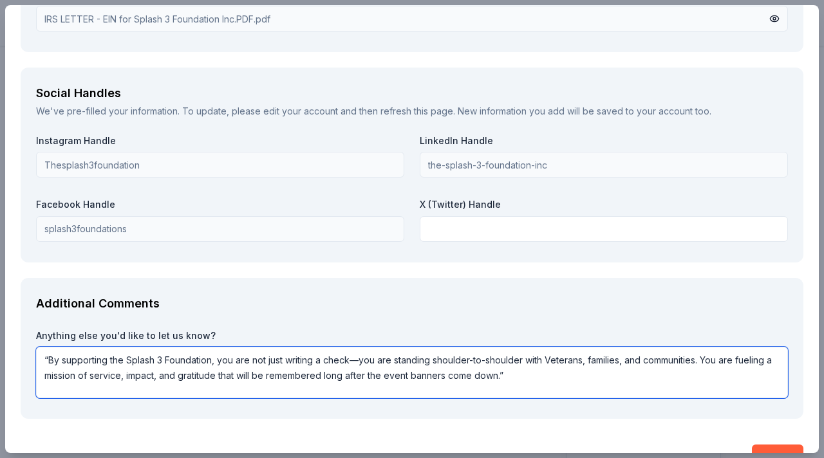
click at [51, 360] on textarea "“By supporting the Splash 3 Foundation, you are not just writing a check—you ar…" at bounding box center [412, 373] width 752 height 52
click at [348, 361] on textarea "By supporting the Splash 3 Foundation, you are not just writing a check—you are…" at bounding box center [412, 373] width 752 height 52
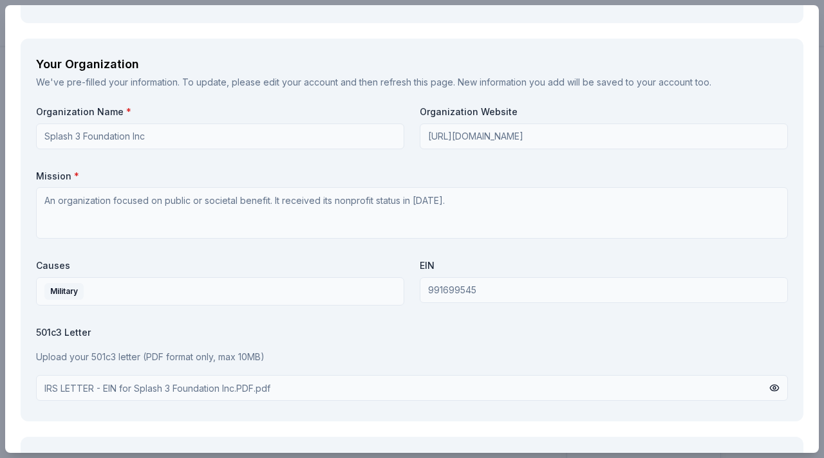
scroll to position [1602, 0]
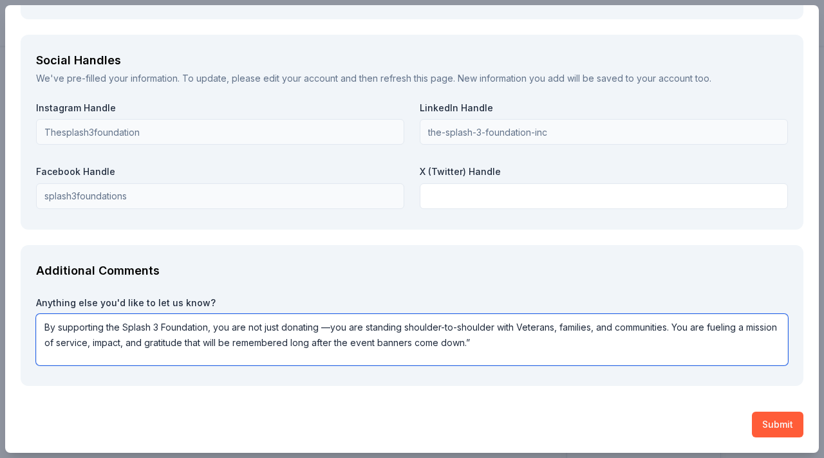
click at [324, 328] on textarea "By supporting the Splash 3 Foundation, you are not just donating —you are stand…" at bounding box center [412, 340] width 752 height 52
click at [561, 342] on textarea "By supporting the Splash 3 Foundation, you are not just donating a gummy packet…" at bounding box center [412, 340] width 752 height 52
click at [331, 330] on textarea "By supporting the Splash 3 Foundation, you are not just donating a gummy packet…" at bounding box center [412, 340] width 752 height 52
type textarea "By supporting the Splash 3 Foundation, you are not just donating a healthy gumm…"
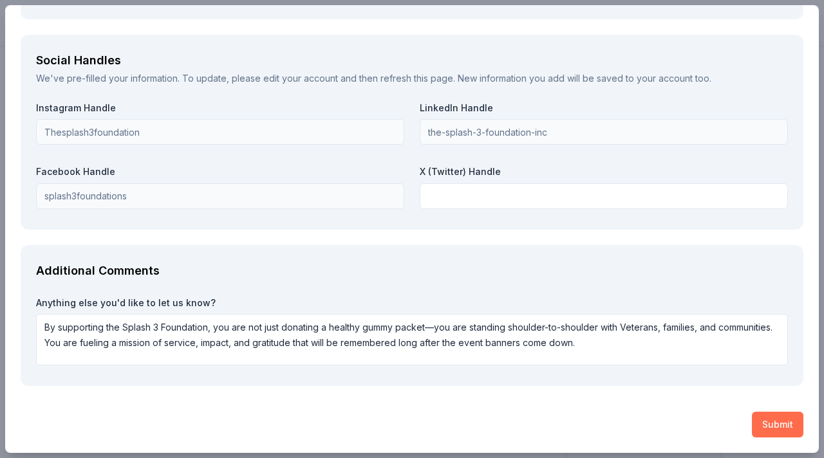
click at [777, 424] on button "Submit" at bounding box center [778, 425] width 52 height 26
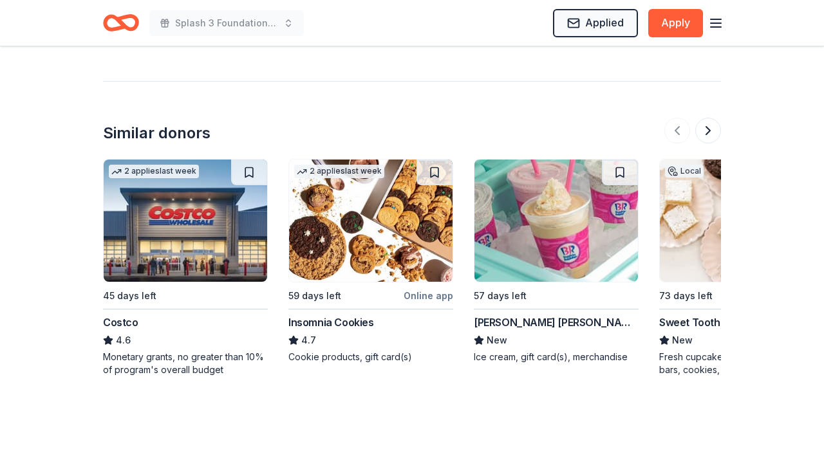
scroll to position [1350, 0]
click at [176, 227] on img at bounding box center [186, 220] width 164 height 122
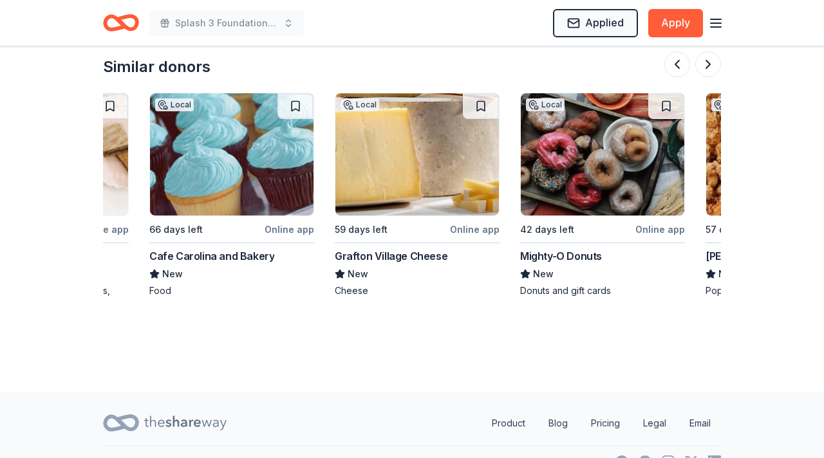
scroll to position [1443, 0]
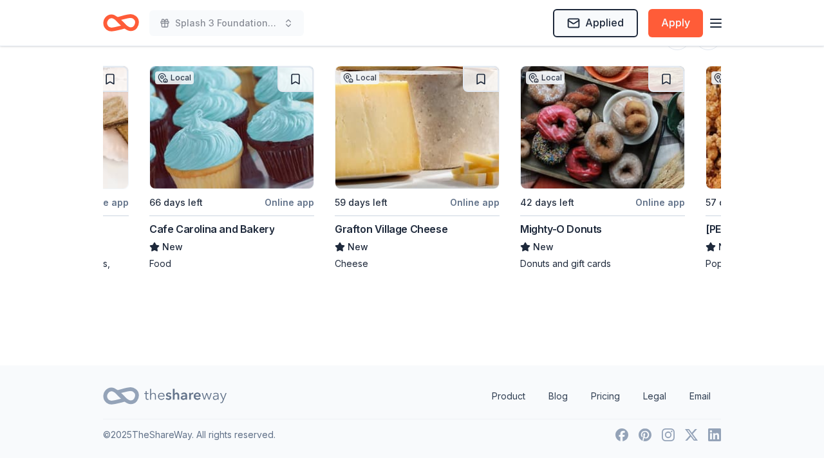
click at [657, 179] on img at bounding box center [603, 127] width 164 height 122
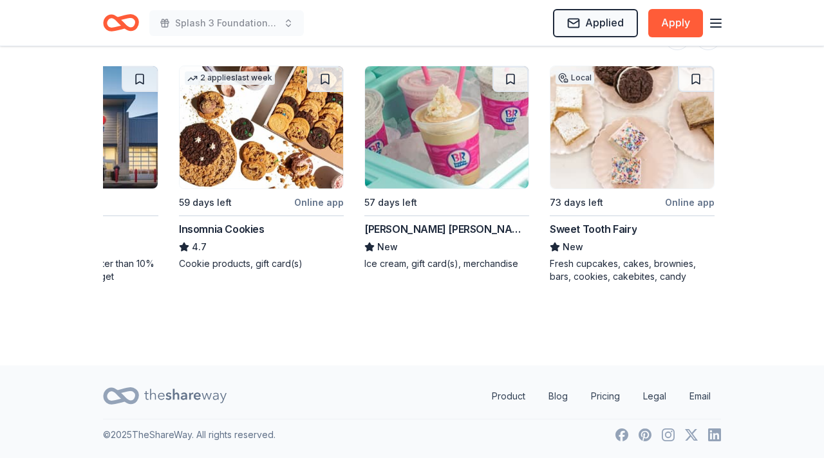
scroll to position [0, 124]
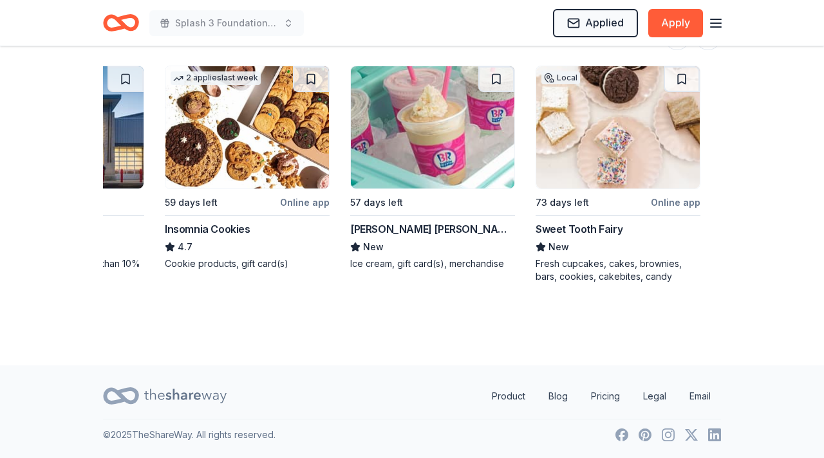
click at [426, 148] on img at bounding box center [433, 127] width 164 height 122
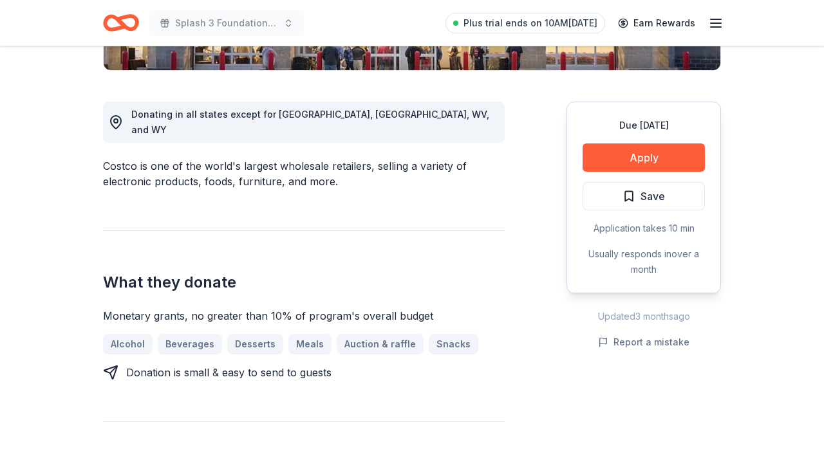
scroll to position [337, 0]
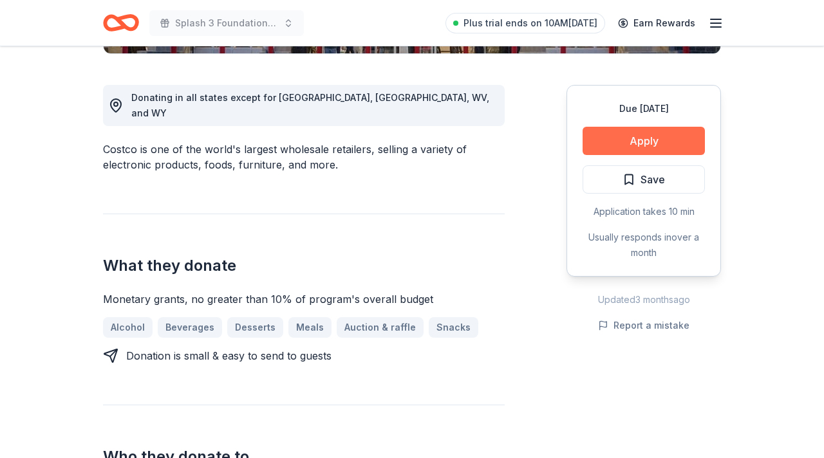
click at [642, 140] on button "Apply" at bounding box center [644, 141] width 122 height 28
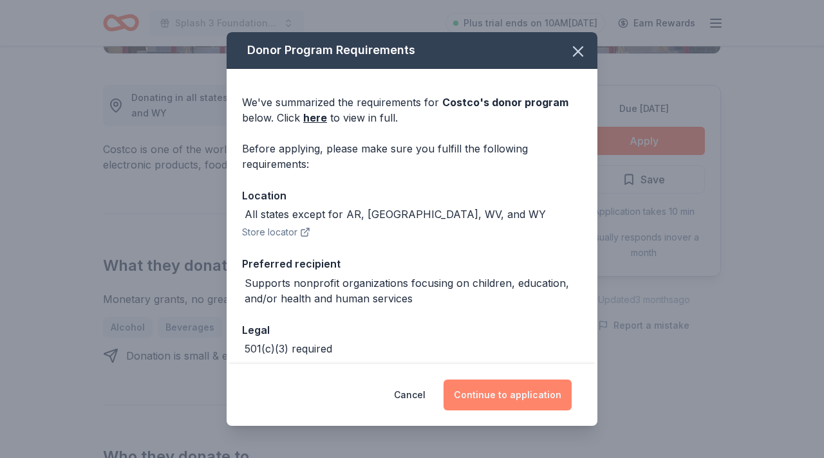
click at [501, 397] on button "Continue to application" at bounding box center [508, 395] width 128 height 31
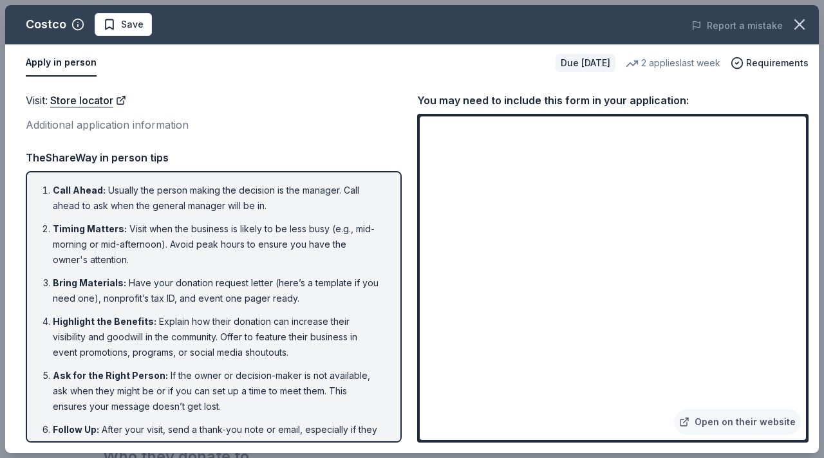
scroll to position [37, 0]
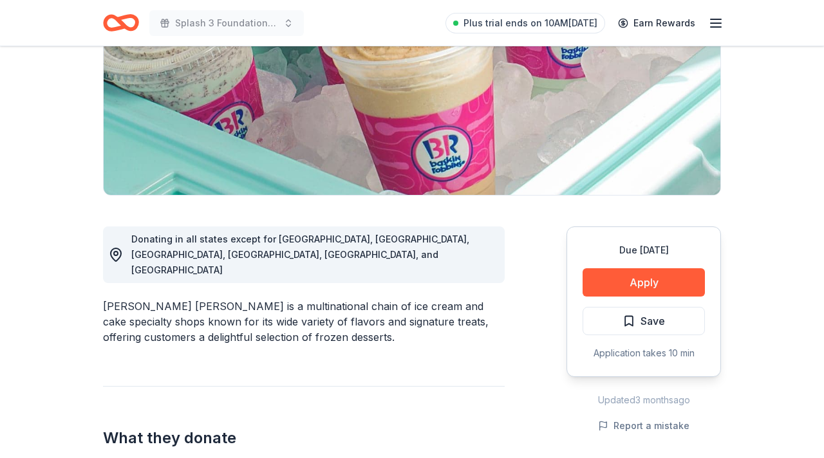
scroll to position [201, 0]
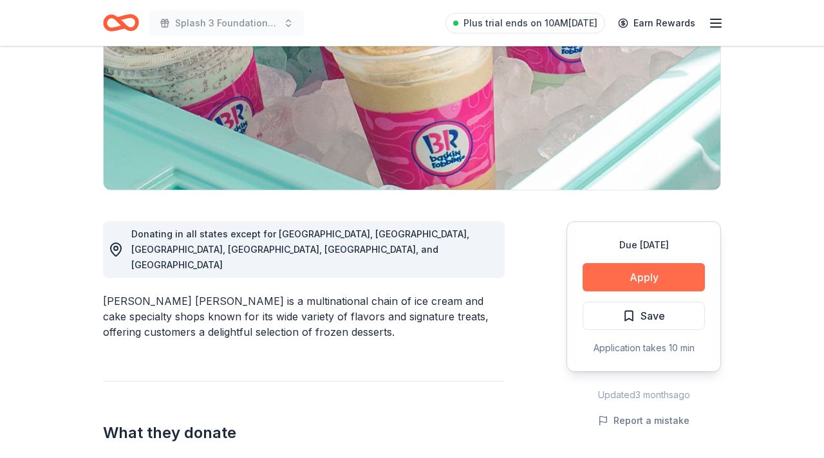
click at [642, 277] on button "Apply" at bounding box center [644, 277] width 122 height 28
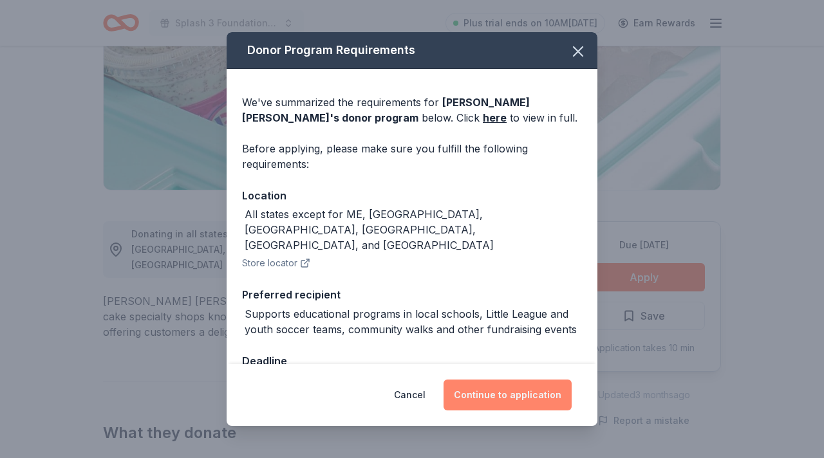
click at [509, 394] on button "Continue to application" at bounding box center [508, 395] width 128 height 31
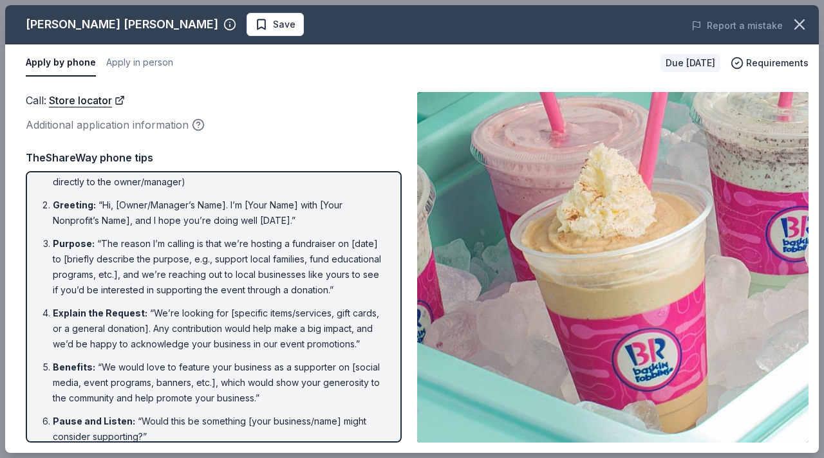
scroll to position [0, 0]
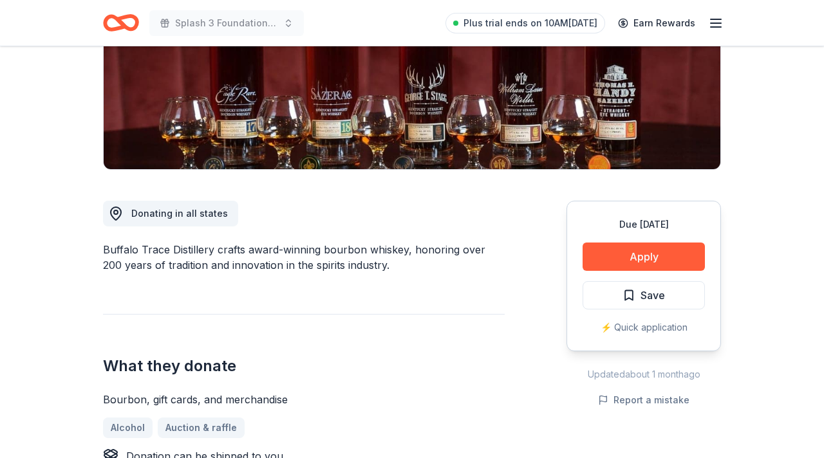
scroll to position [223, 0]
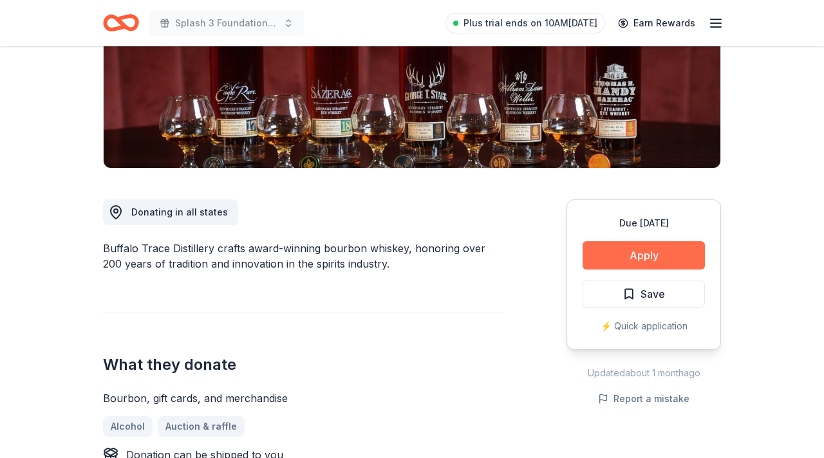
click at [637, 254] on button "Apply" at bounding box center [644, 255] width 122 height 28
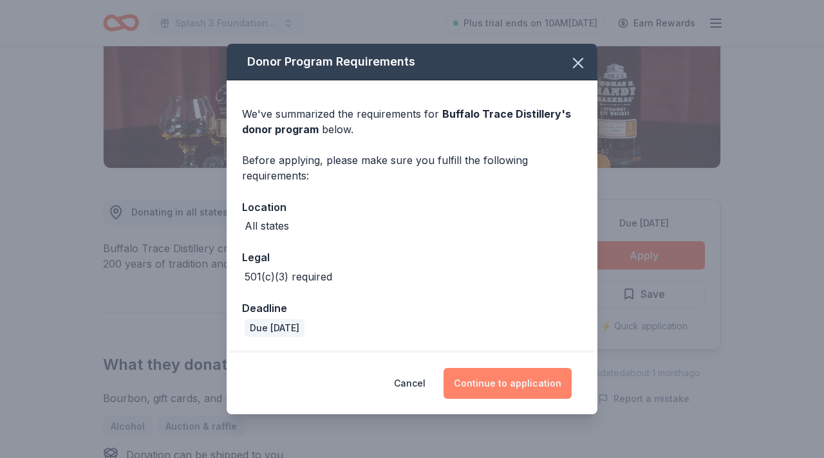
click at [494, 383] on button "Continue to application" at bounding box center [508, 383] width 128 height 31
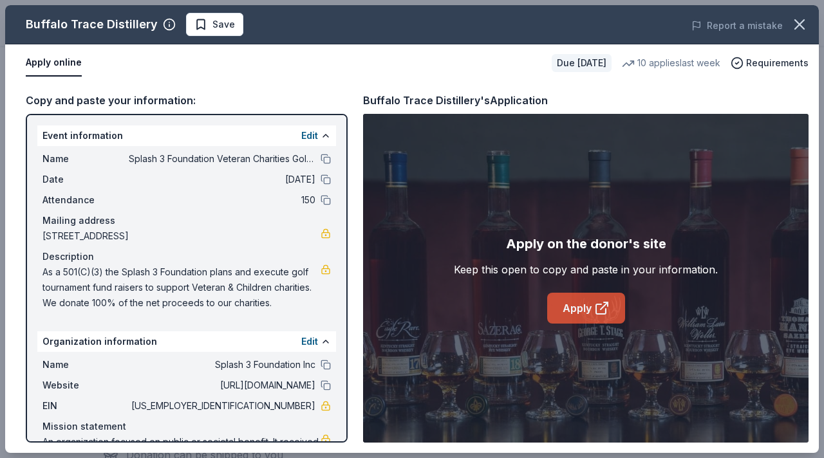
click at [579, 308] on link "Apply" at bounding box center [586, 308] width 78 height 31
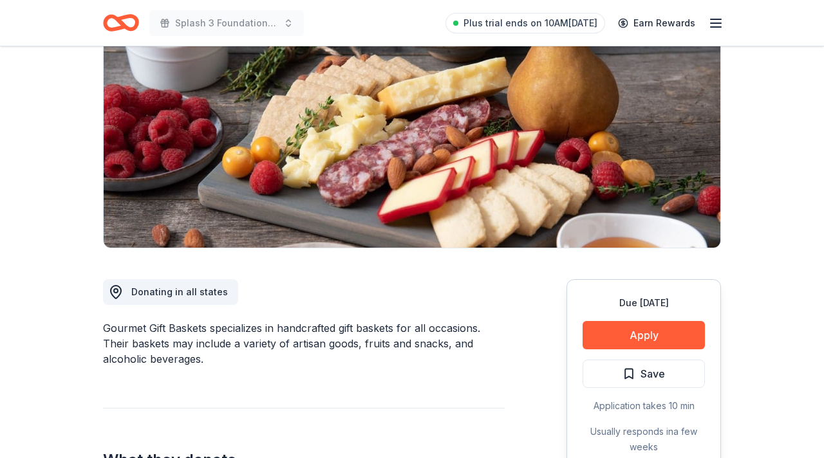
scroll to position [192, 0]
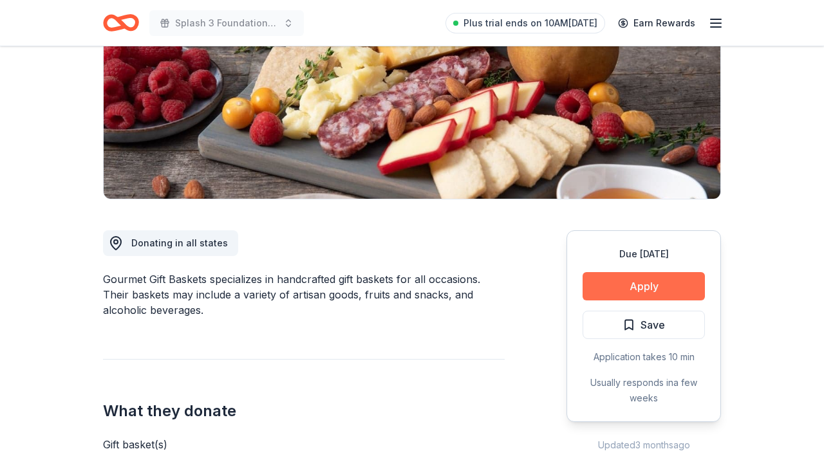
click at [643, 287] on button "Apply" at bounding box center [644, 286] width 122 height 28
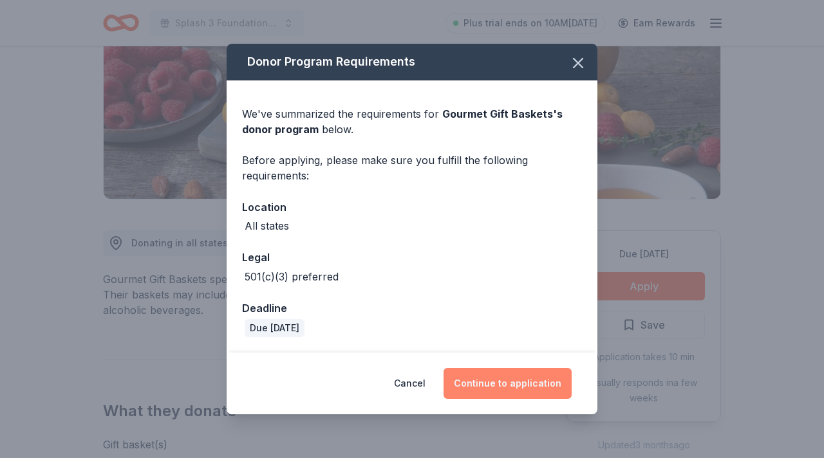
click at [510, 382] on button "Continue to application" at bounding box center [508, 383] width 128 height 31
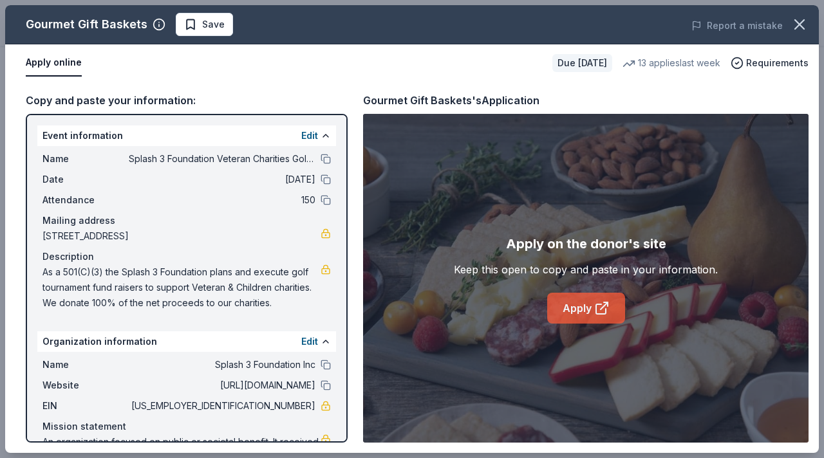
click at [579, 310] on link "Apply" at bounding box center [586, 308] width 78 height 31
